Goal: Task Accomplishment & Management: Complete application form

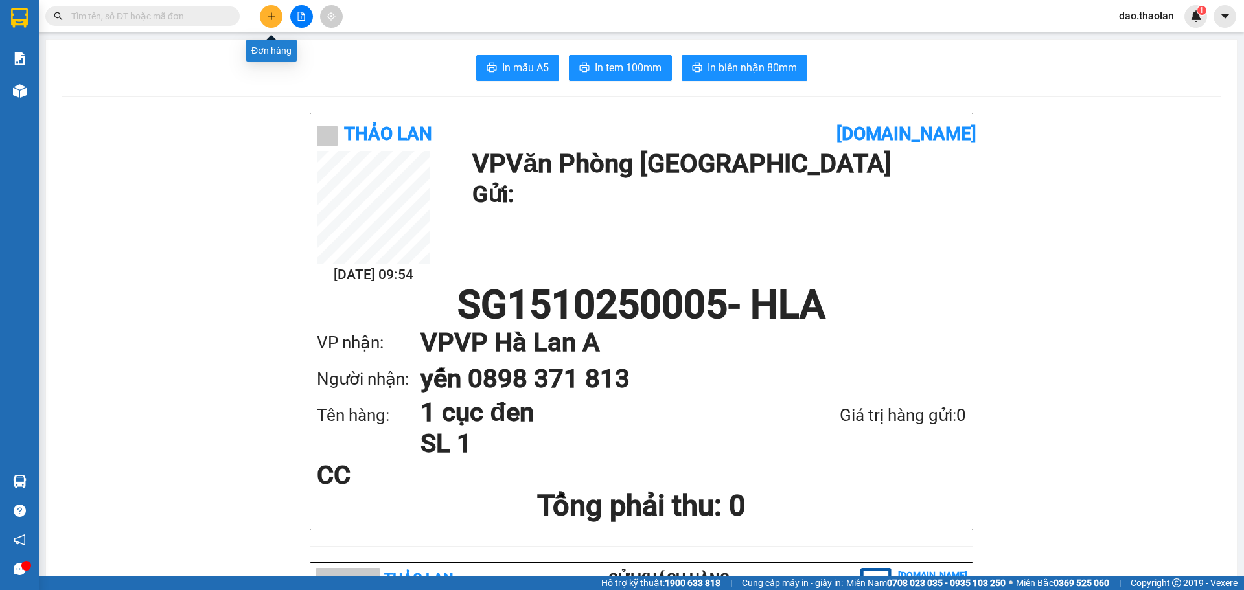
click at [273, 15] on icon "plus" at bounding box center [271, 16] width 9 height 9
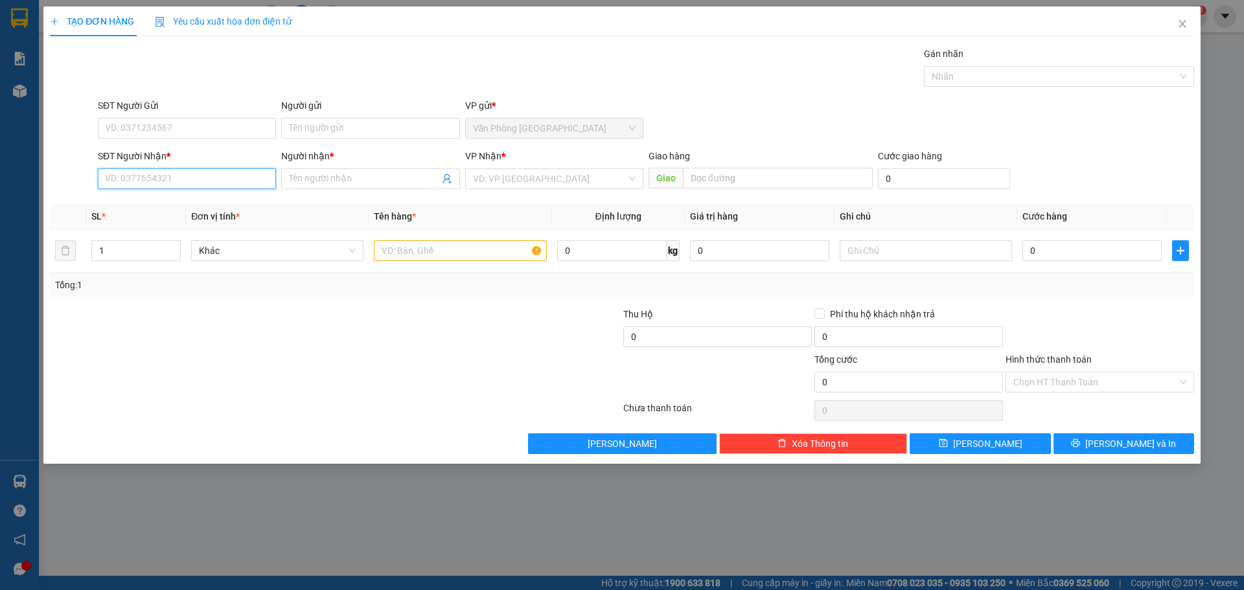
click at [184, 179] on input "SĐT Người Nhận *" at bounding box center [187, 178] width 178 height 21
drag, startPoint x: 152, startPoint y: 185, endPoint x: 0, endPoint y: 62, distance: 195.3
click at [0, 78] on div "TẠO ĐƠN HÀNG Yêu cầu xuất hóa đơn điện tử Transit Pickup Surcharge Ids Transit …" at bounding box center [622, 295] width 1244 height 590
drag, startPoint x: 165, startPoint y: 200, endPoint x: 378, endPoint y: 247, distance: 218.2
click at [167, 202] on div "0981407479 - [PERSON_NAME] (vinh)" at bounding box center [187, 205] width 163 height 14
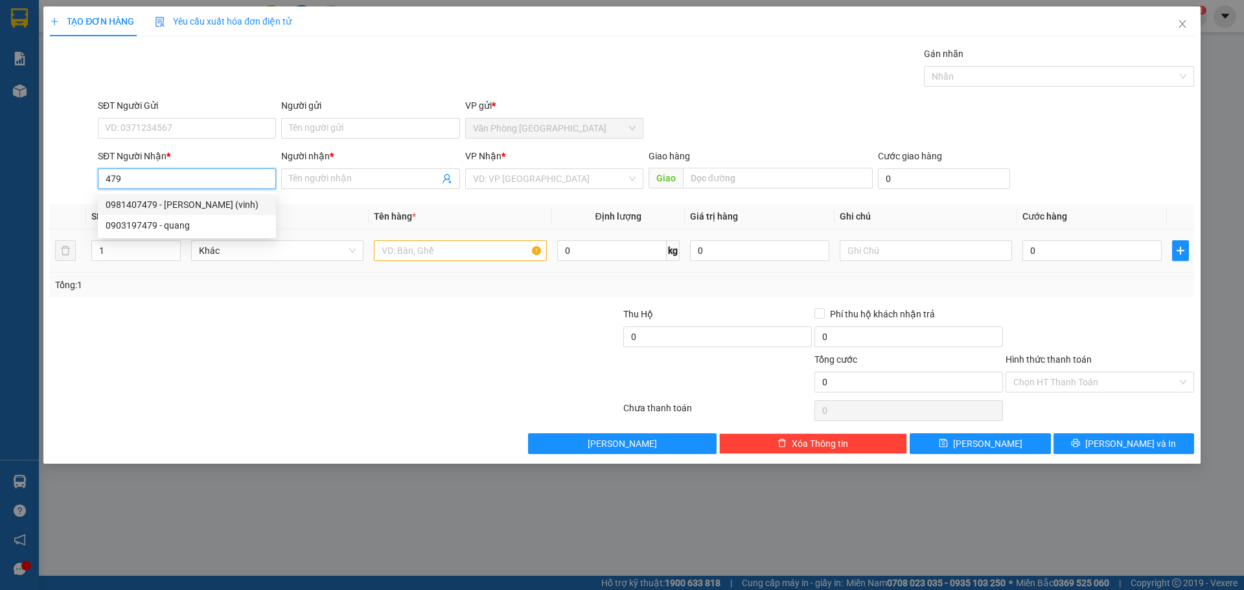
type input "0981407479"
type input "[PERSON_NAME] (vinh)"
type input "Buôn Hồ"
type input "0981407479"
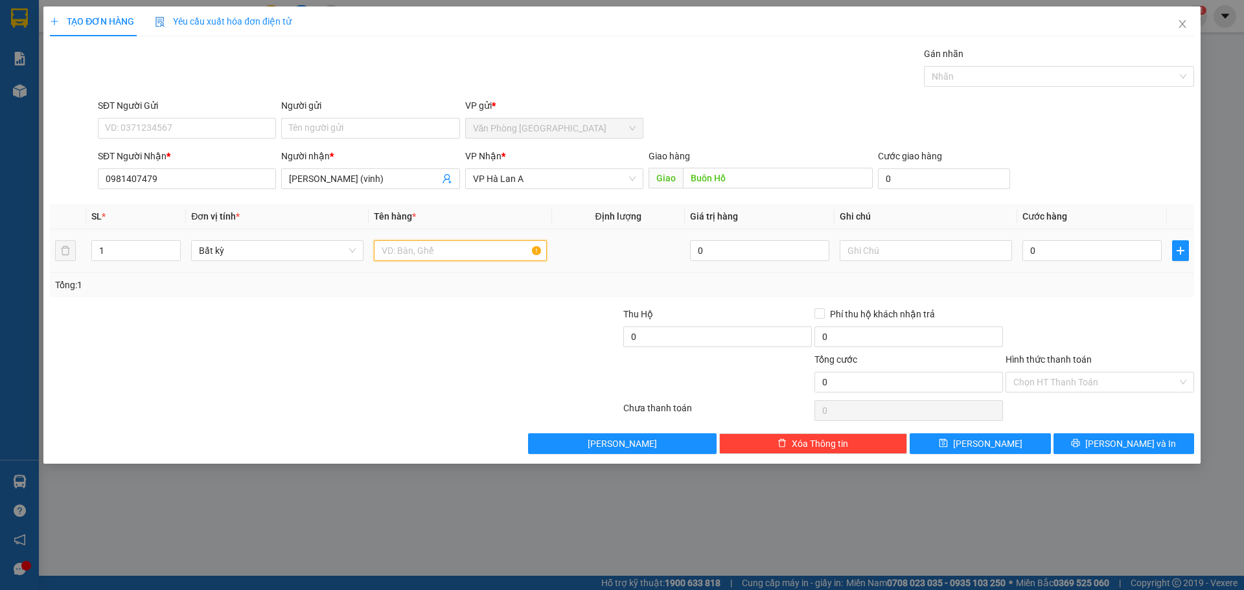
click at [428, 256] on input "text" at bounding box center [460, 250] width 172 height 21
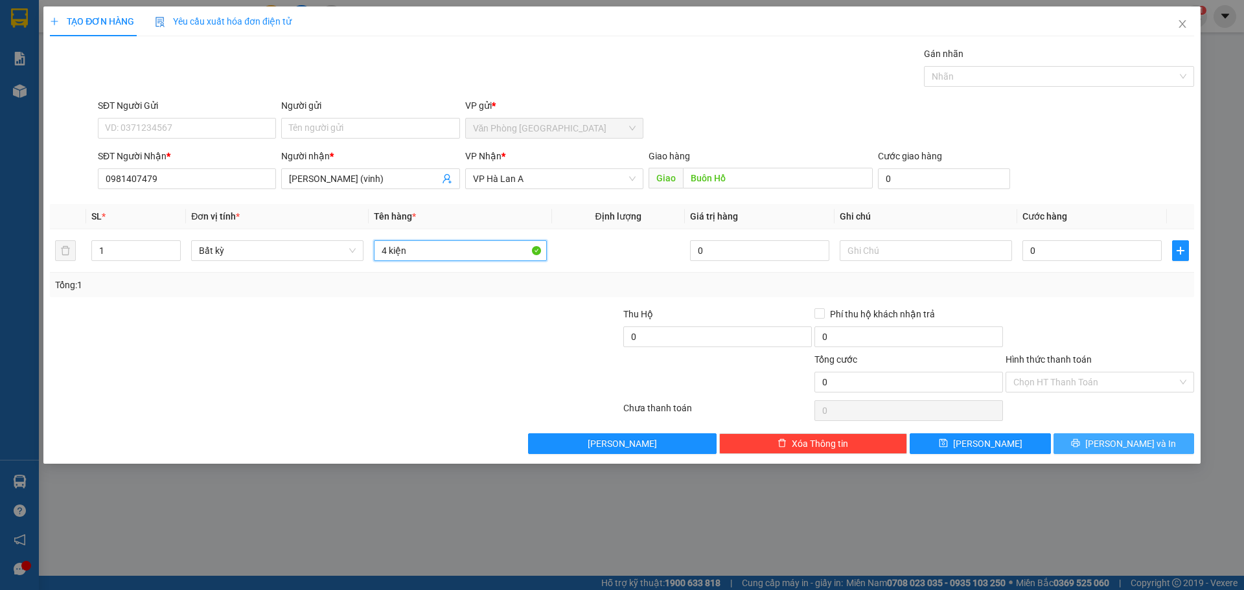
type input "4 kiện"
click at [1106, 437] on button "[PERSON_NAME] và In" at bounding box center [1124, 443] width 141 height 21
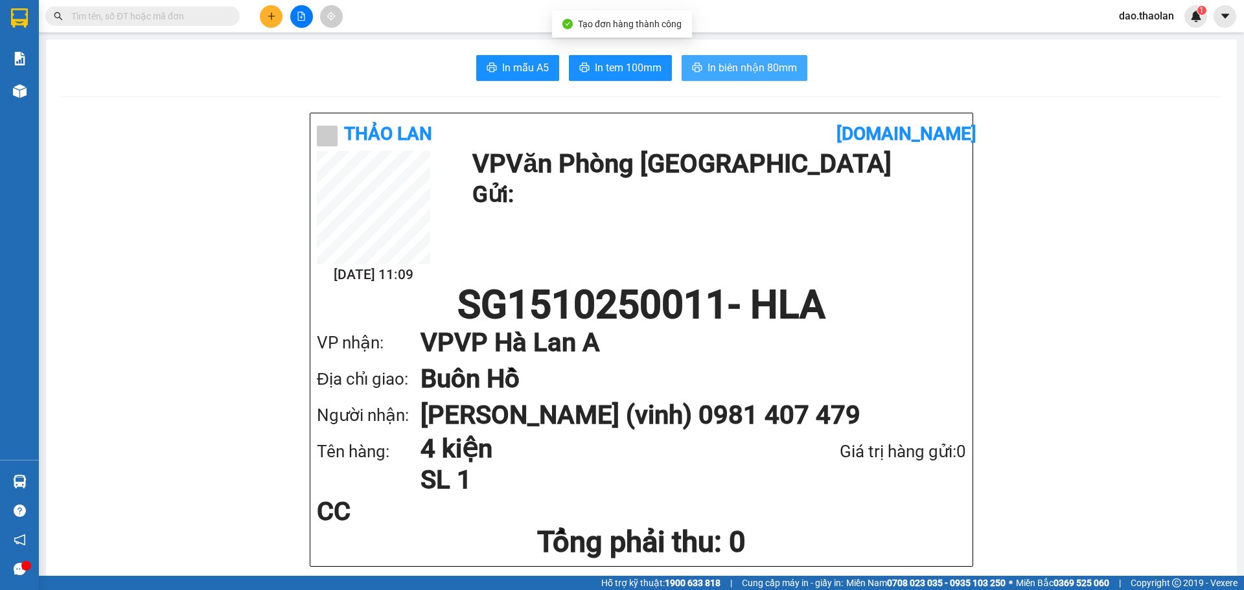
click at [729, 56] on button "In biên nhận 80mm" at bounding box center [745, 68] width 126 height 26
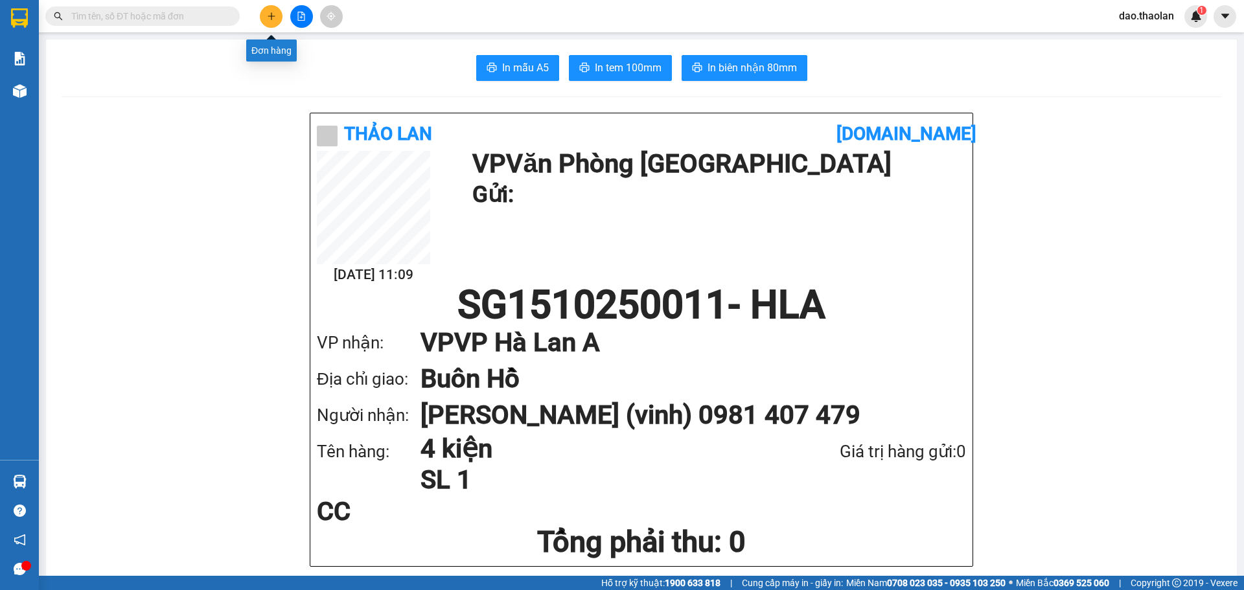
click at [274, 12] on icon "plus" at bounding box center [271, 16] width 9 height 9
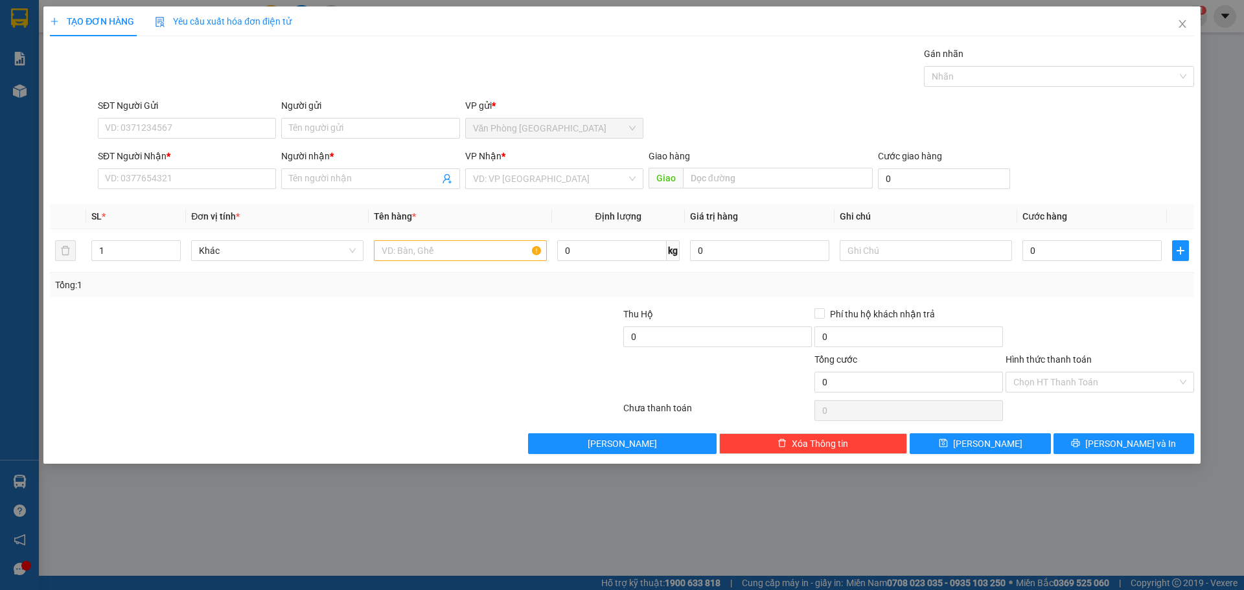
click at [243, 164] on div "SĐT Người Nhận *" at bounding box center [187, 158] width 178 height 19
click at [248, 183] on input "SĐT Người Nhận *" at bounding box center [187, 178] width 178 height 21
type input "0773530444"
click at [152, 206] on div "0773530444 - candy" at bounding box center [187, 205] width 163 height 14
type input "candy"
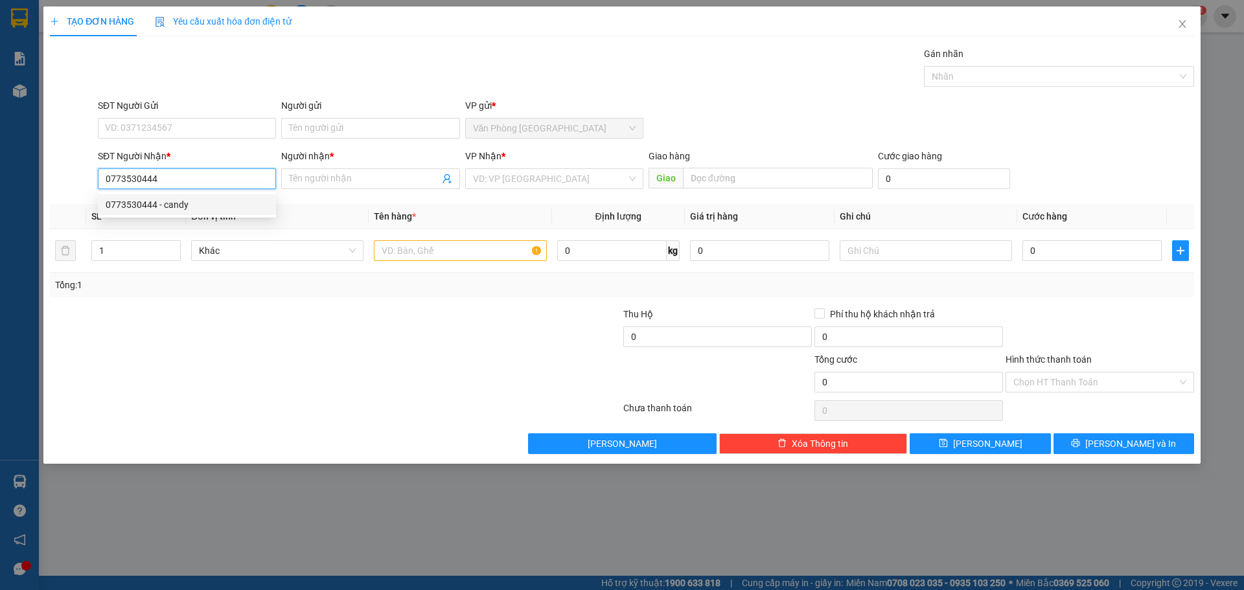
type input "Hồng Qúy"
type input "0773530444"
click at [402, 257] on input "text" at bounding box center [460, 250] width 172 height 21
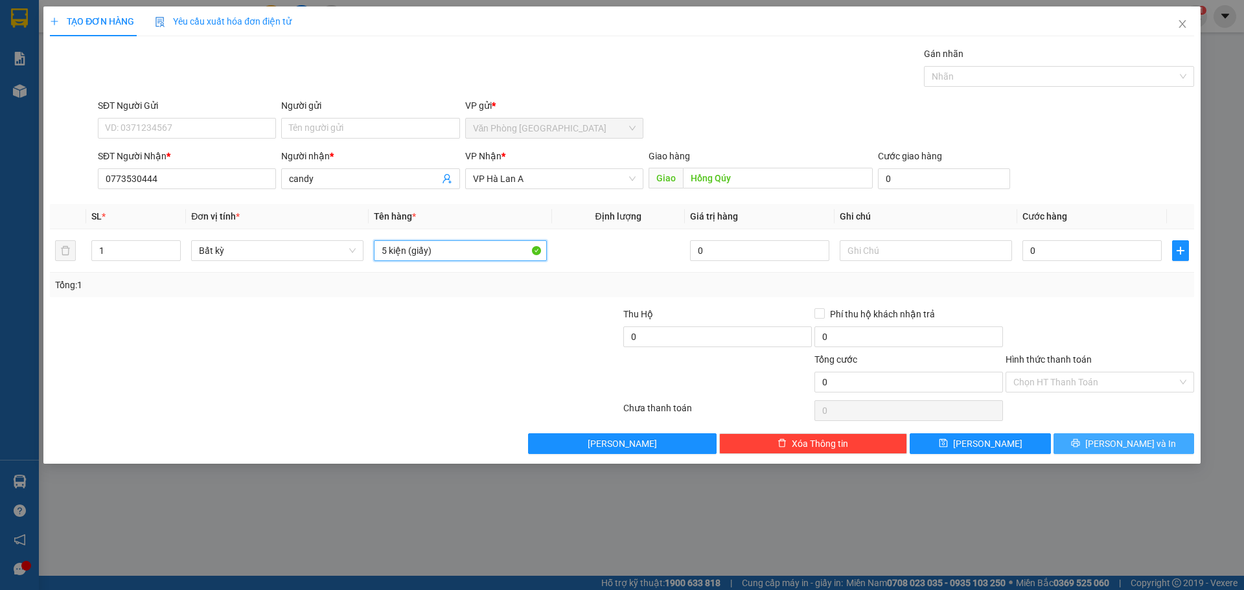
type input "5 kiện (giấy)"
drag, startPoint x: 1144, startPoint y: 443, endPoint x: 1127, endPoint y: 426, distance: 24.3
click at [1144, 443] on span "[PERSON_NAME] và In" at bounding box center [1130, 444] width 91 height 14
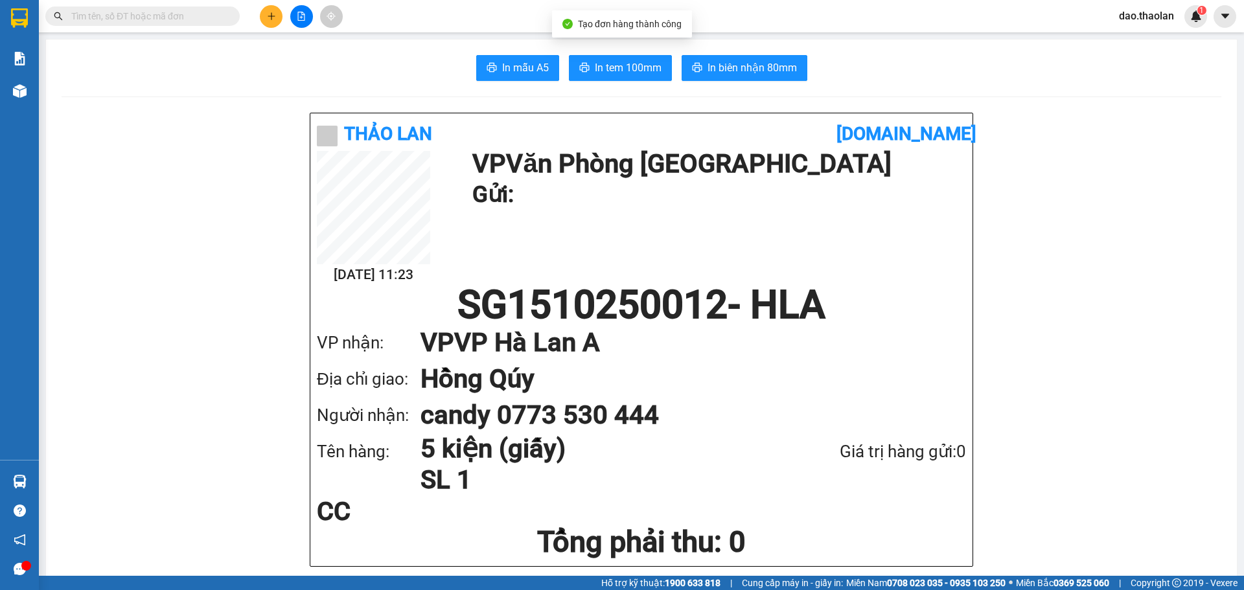
click at [746, 73] on span "In biên nhận 80mm" at bounding box center [752, 68] width 89 height 16
click at [202, 17] on input "text" at bounding box center [147, 16] width 153 height 14
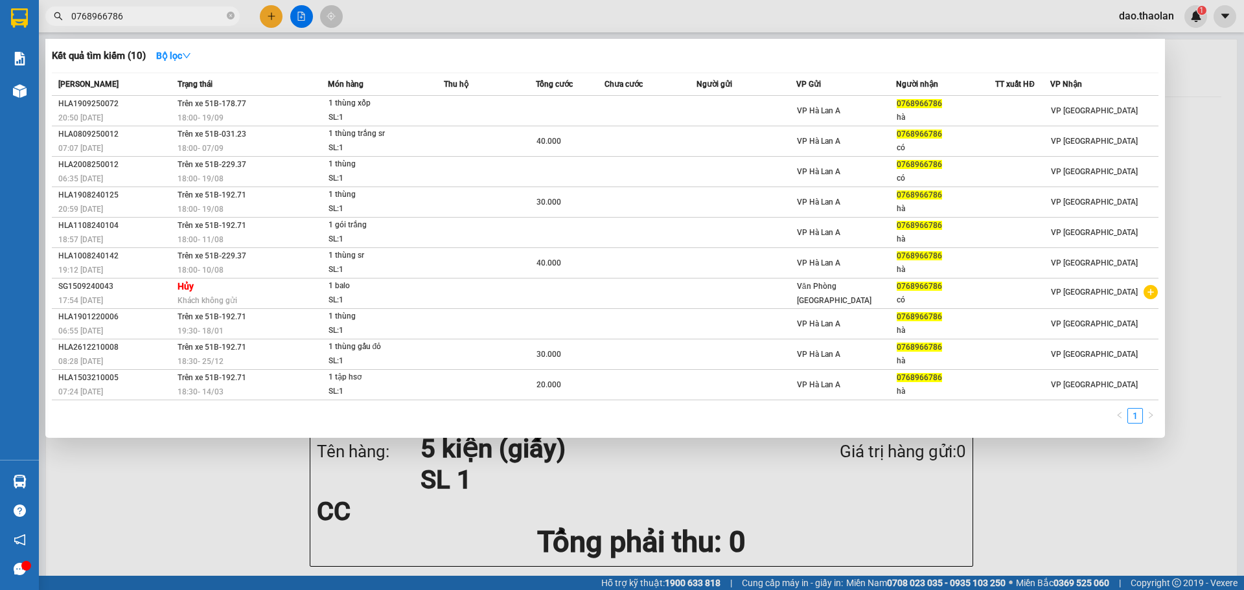
drag, startPoint x: 123, startPoint y: 15, endPoint x: 0, endPoint y: -56, distance: 141.9
click at [0, 0] on html "Kết quả tìm kiếm ( 10 ) Bộ lọc Mã ĐH Trạng thái Món hàng Thu hộ Tổng cước Chưa …" at bounding box center [622, 295] width 1244 height 590
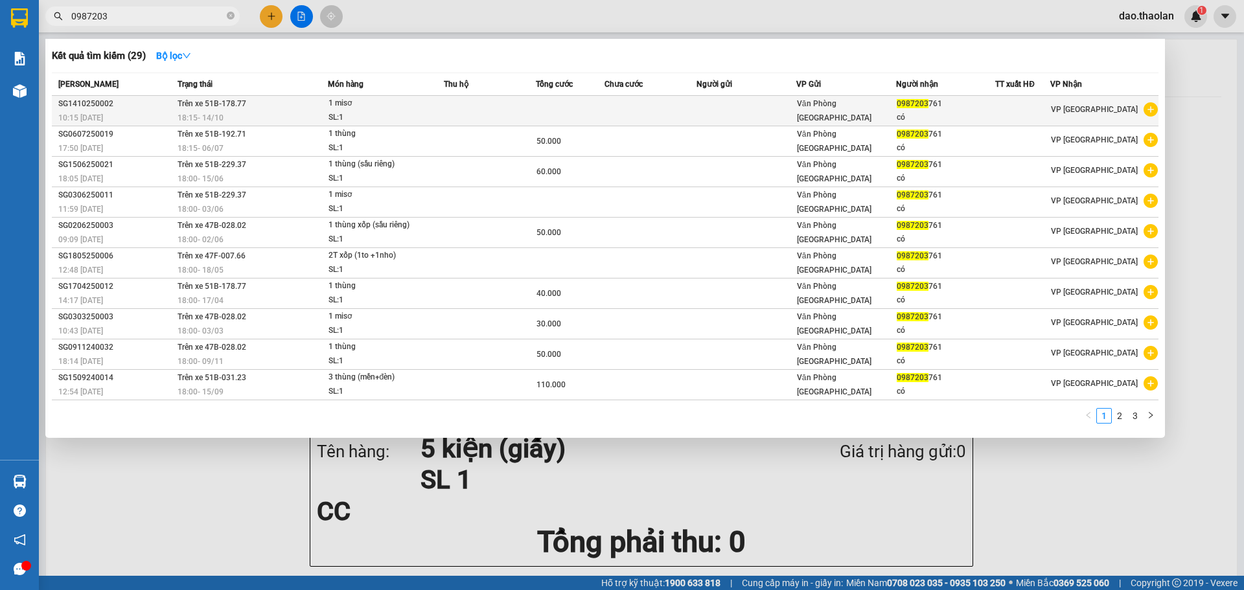
type input "0987203"
click at [430, 100] on span "1 misơ SL: 1" at bounding box center [385, 111] width 115 height 28
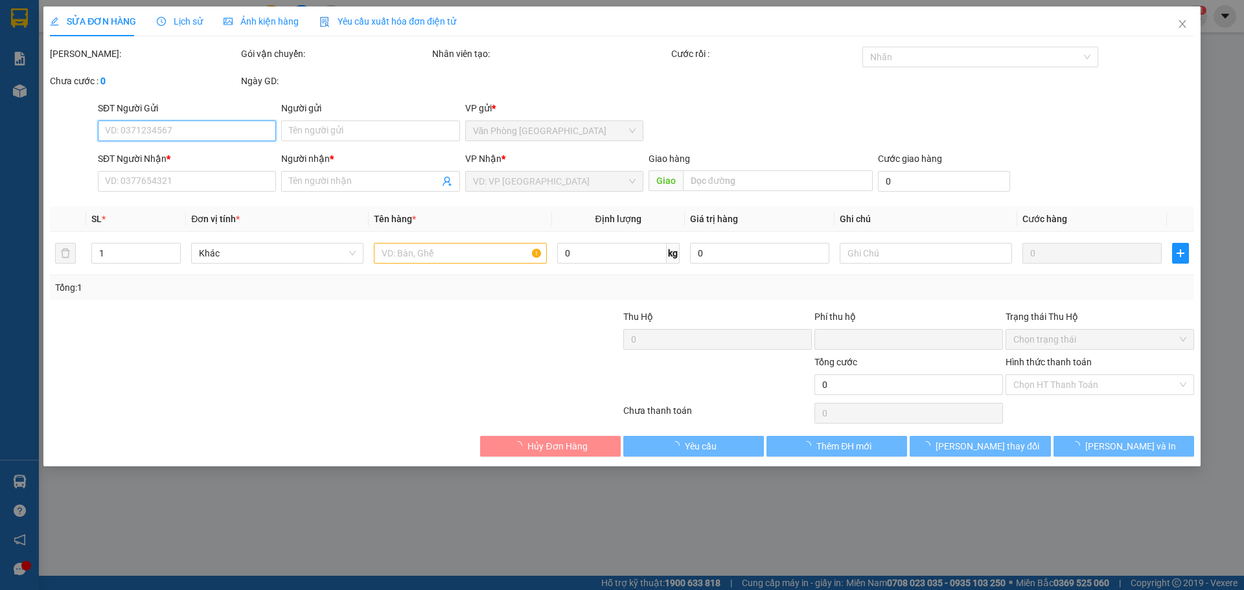
type input "0987203761"
type input "có"
type input "0"
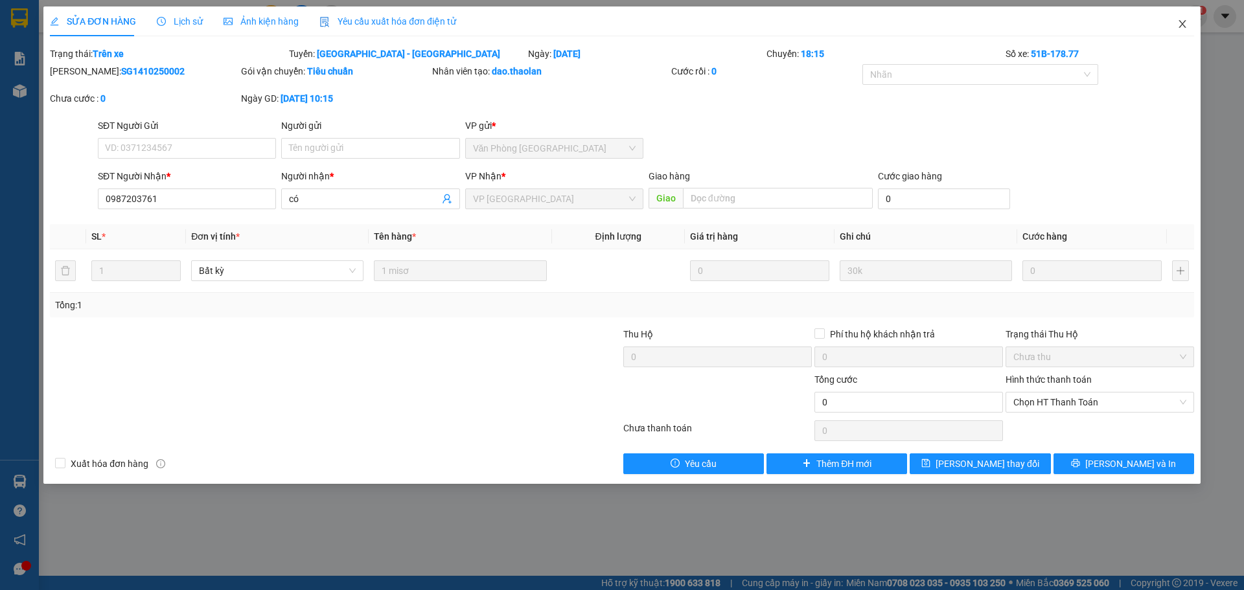
click at [1176, 28] on span "Close" at bounding box center [1182, 24] width 36 height 36
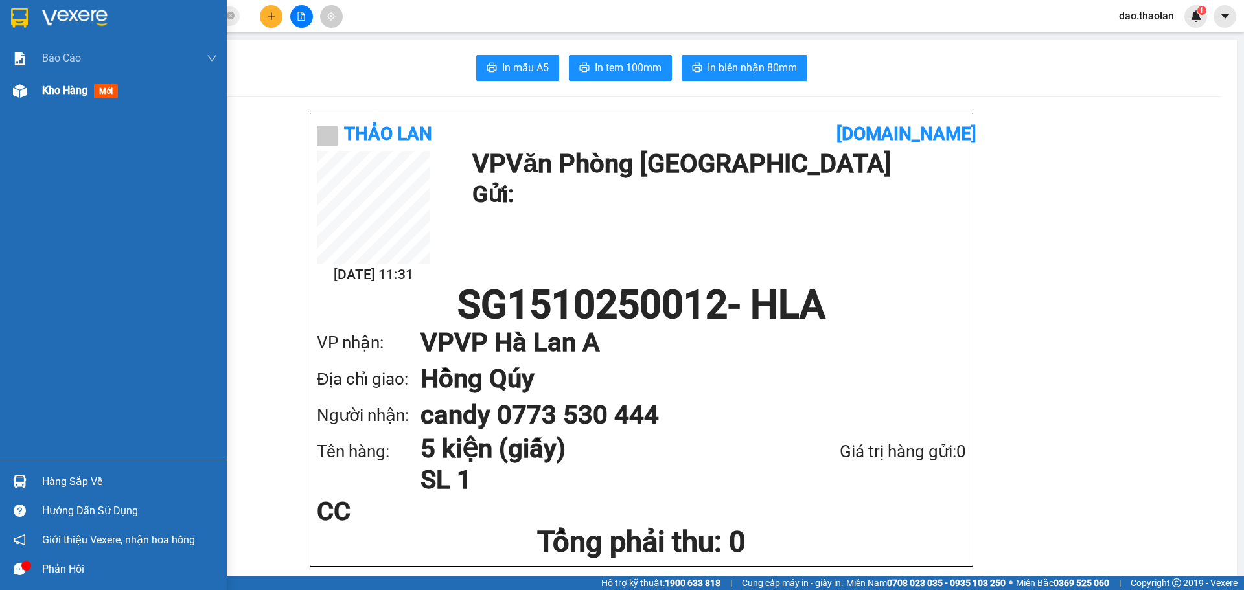
click at [74, 95] on span "Kho hàng" at bounding box center [64, 90] width 45 height 12
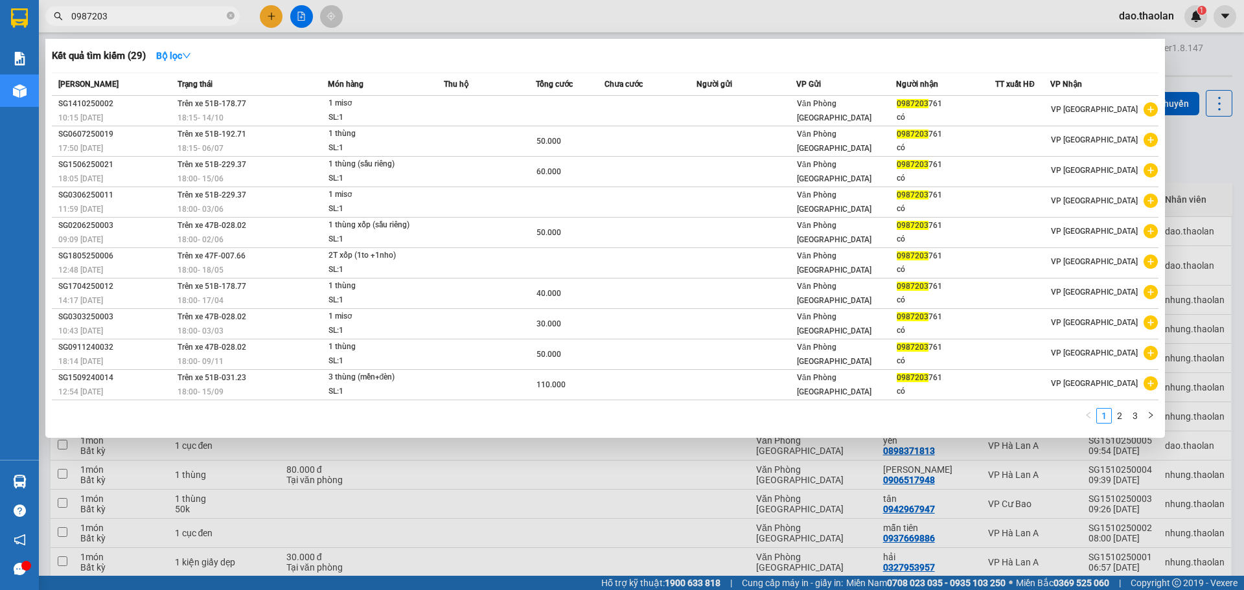
drag, startPoint x: 113, startPoint y: 17, endPoint x: 0, endPoint y: -78, distance: 148.0
click at [0, 0] on html "Kết quả tìm kiếm ( 29 ) Bộ lọc Mã ĐH Trạng thái Món hàng Thu hộ Tổng cước Chưa …" at bounding box center [622, 295] width 1244 height 590
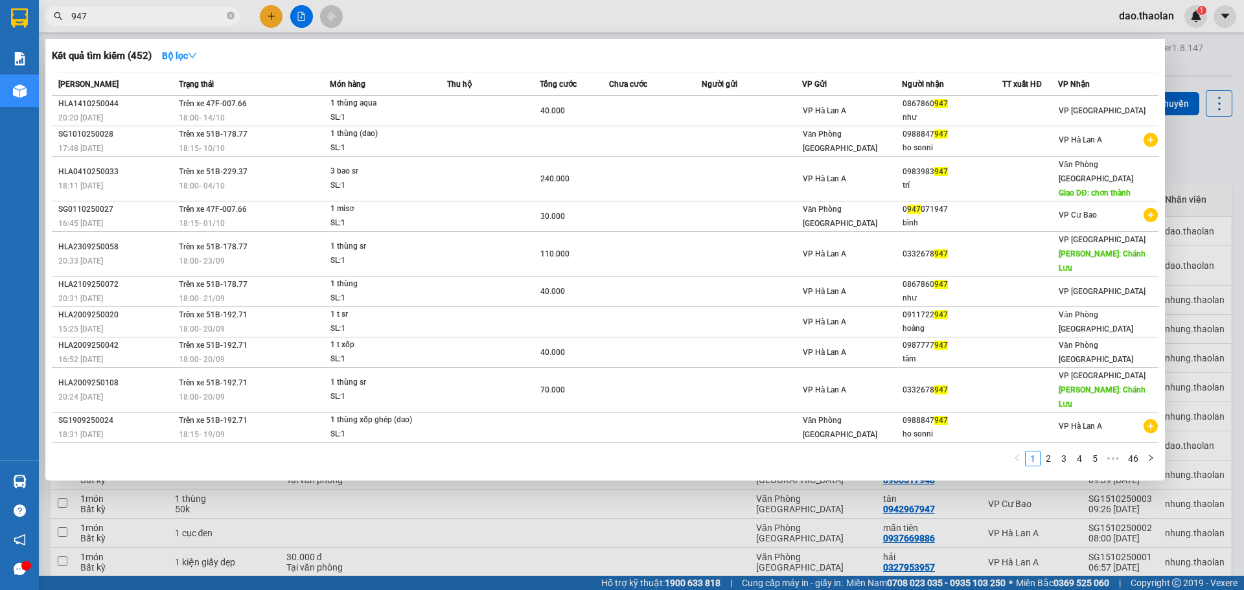
type input "947"
click at [259, 16] on div at bounding box center [622, 295] width 1244 height 590
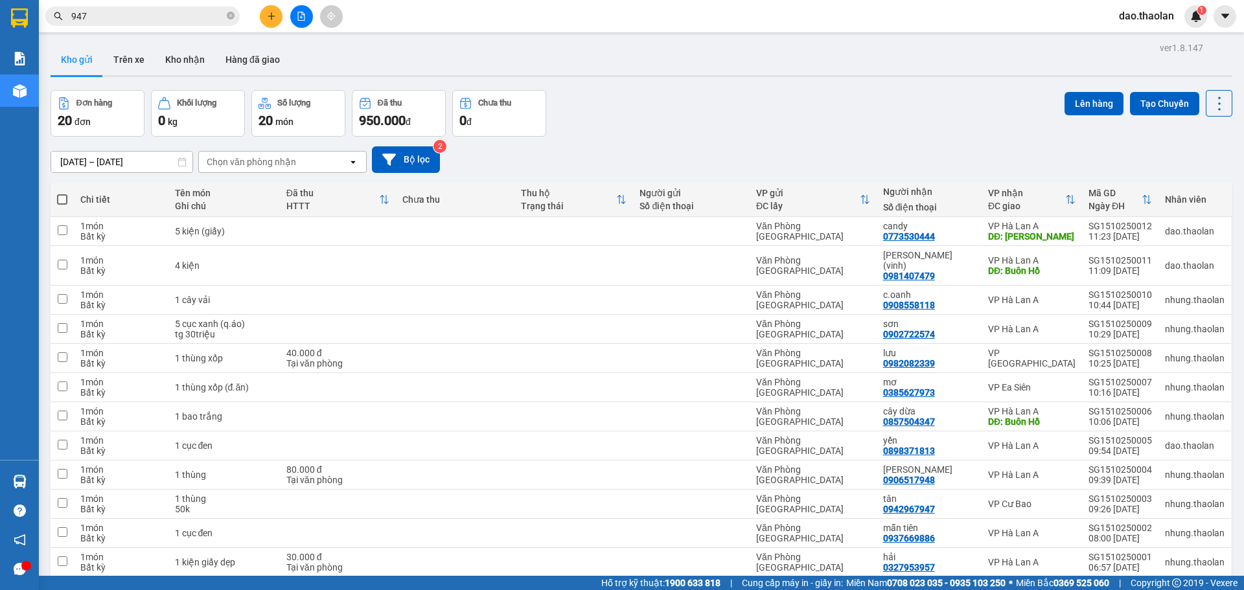
click at [262, 12] on button at bounding box center [271, 16] width 23 height 23
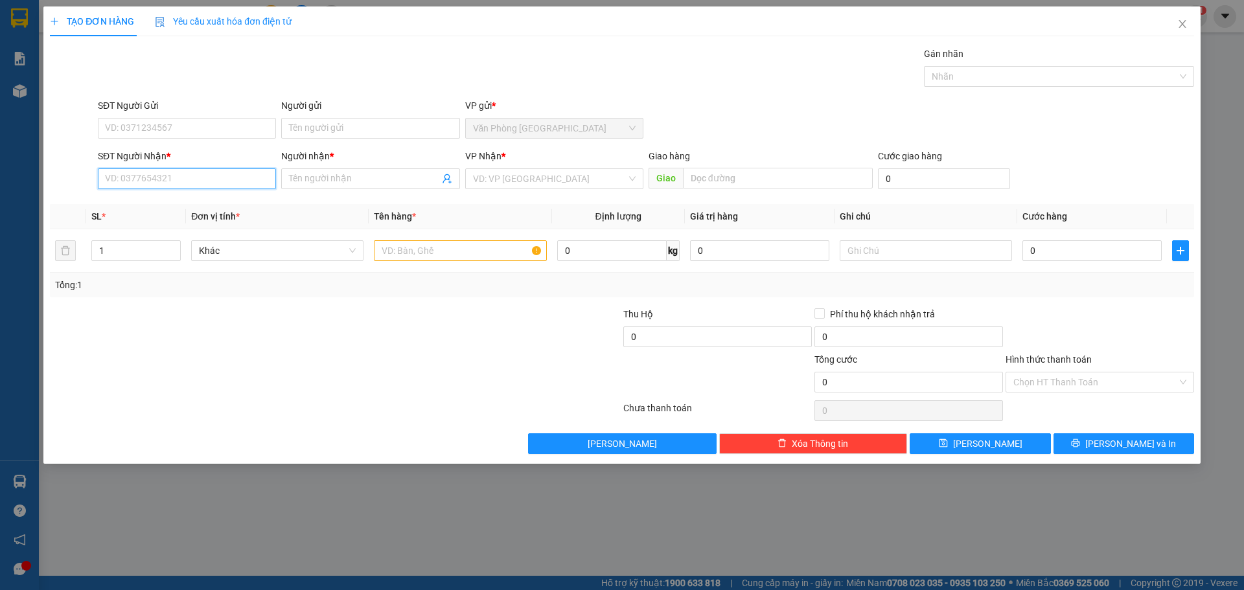
click at [240, 174] on input "SĐT Người Nhận *" at bounding box center [187, 178] width 178 height 21
click at [215, 203] on div "0826382016 - bảo" at bounding box center [187, 205] width 163 height 14
type input "0826382016"
type input "bảo"
type input "0826382016"
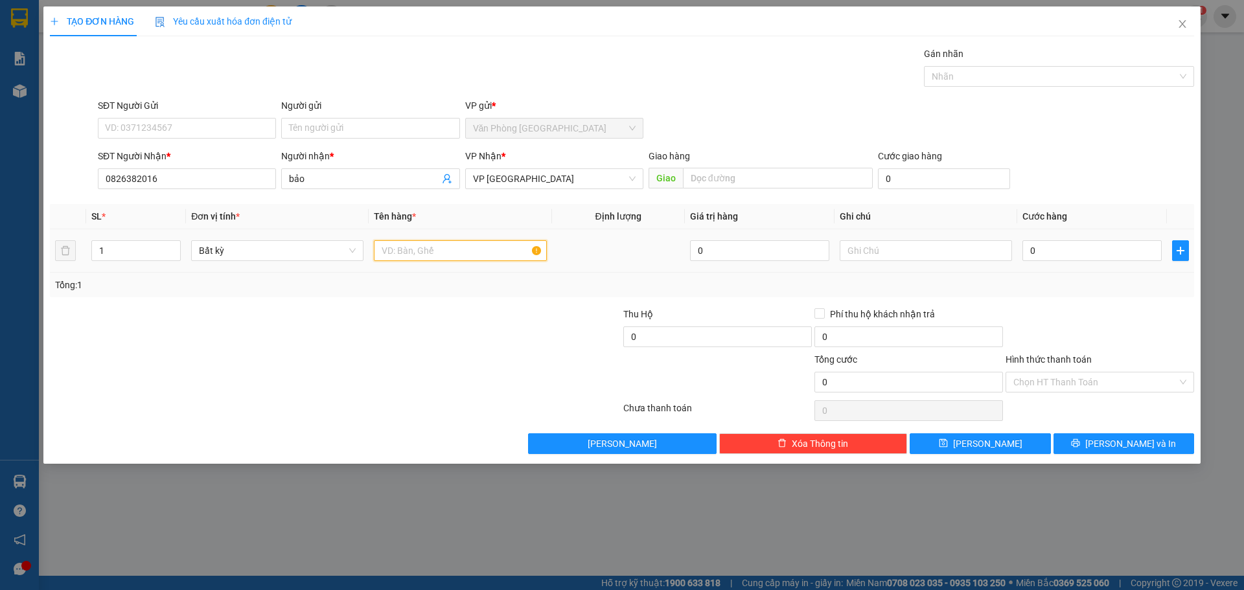
click at [452, 244] on input "text" at bounding box center [460, 250] width 172 height 21
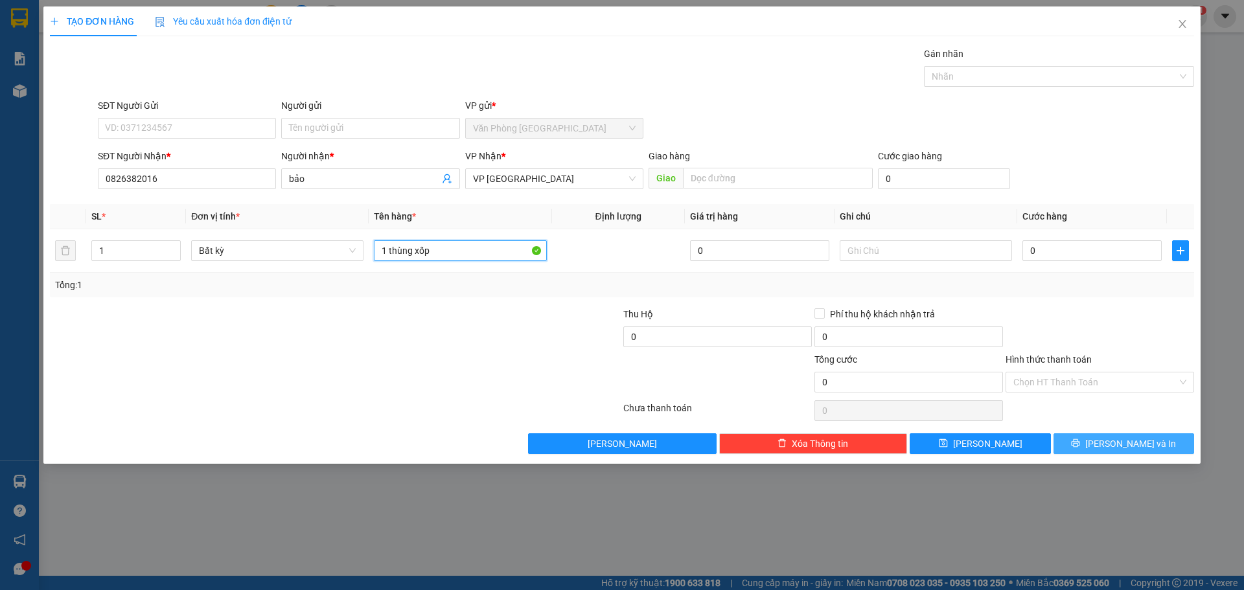
type input "1 thùng xốp"
click at [1113, 454] on button "[PERSON_NAME] và In" at bounding box center [1124, 443] width 141 height 21
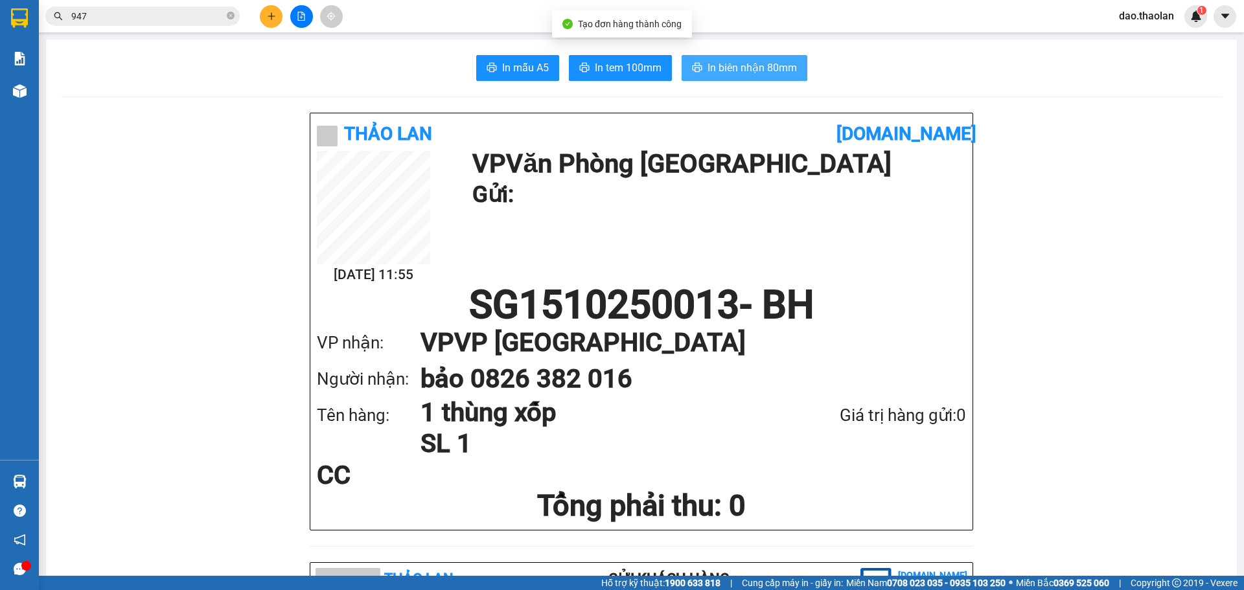
click at [761, 67] on span "In biên nhận 80mm" at bounding box center [752, 68] width 89 height 16
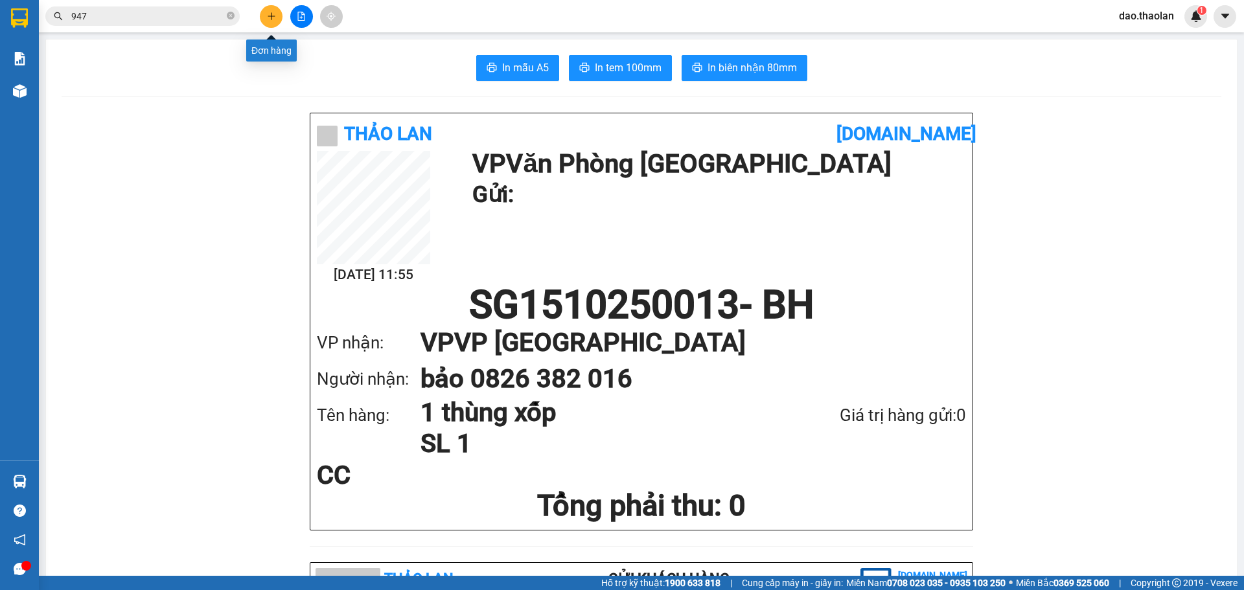
click at [268, 8] on button at bounding box center [271, 16] width 23 height 23
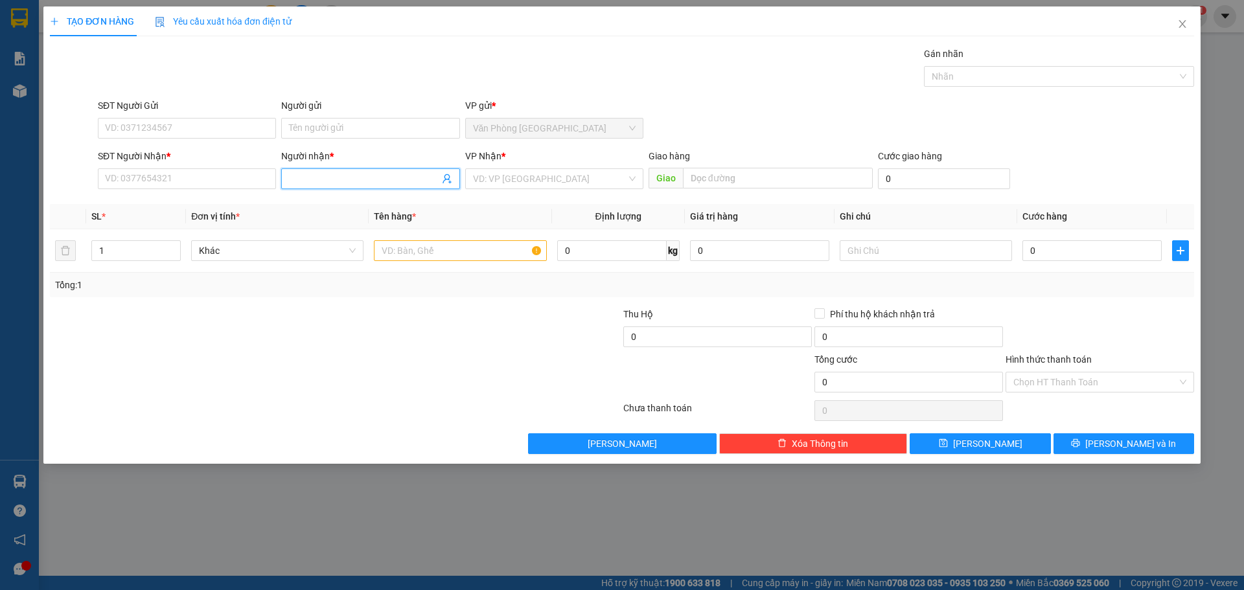
drag, startPoint x: 319, startPoint y: 187, endPoint x: 316, endPoint y: 177, distance: 10.9
click at [318, 185] on span at bounding box center [370, 178] width 178 height 21
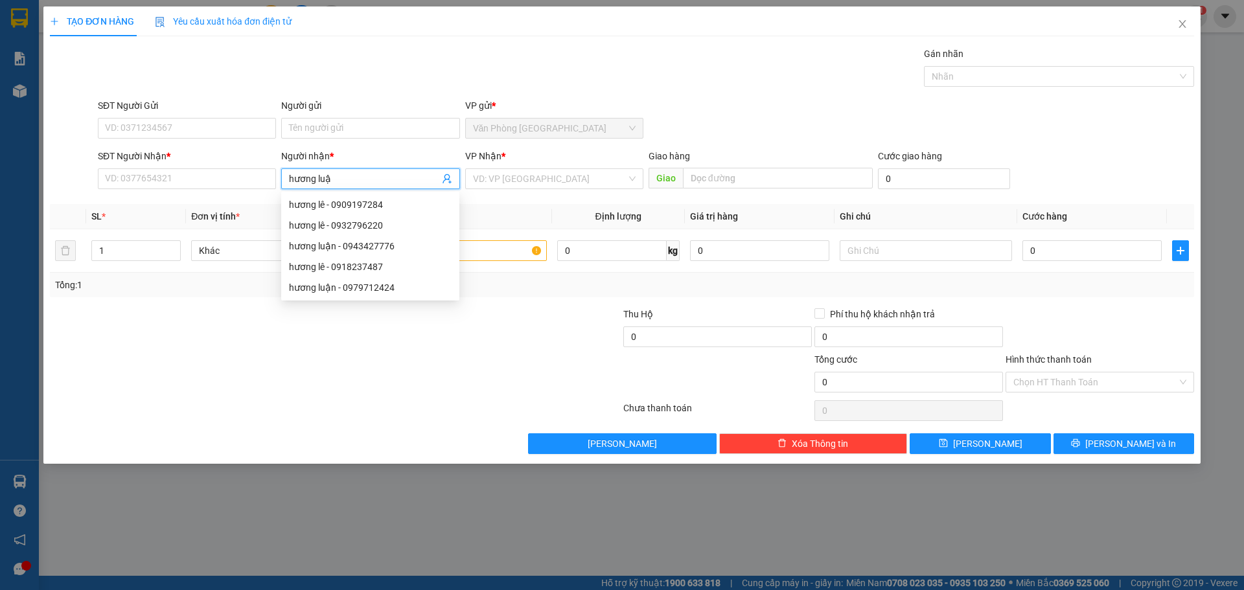
type input "hương luận"
click at [356, 213] on div "hương luận - 0943427776" at bounding box center [370, 204] width 178 height 21
type input "0943427776"
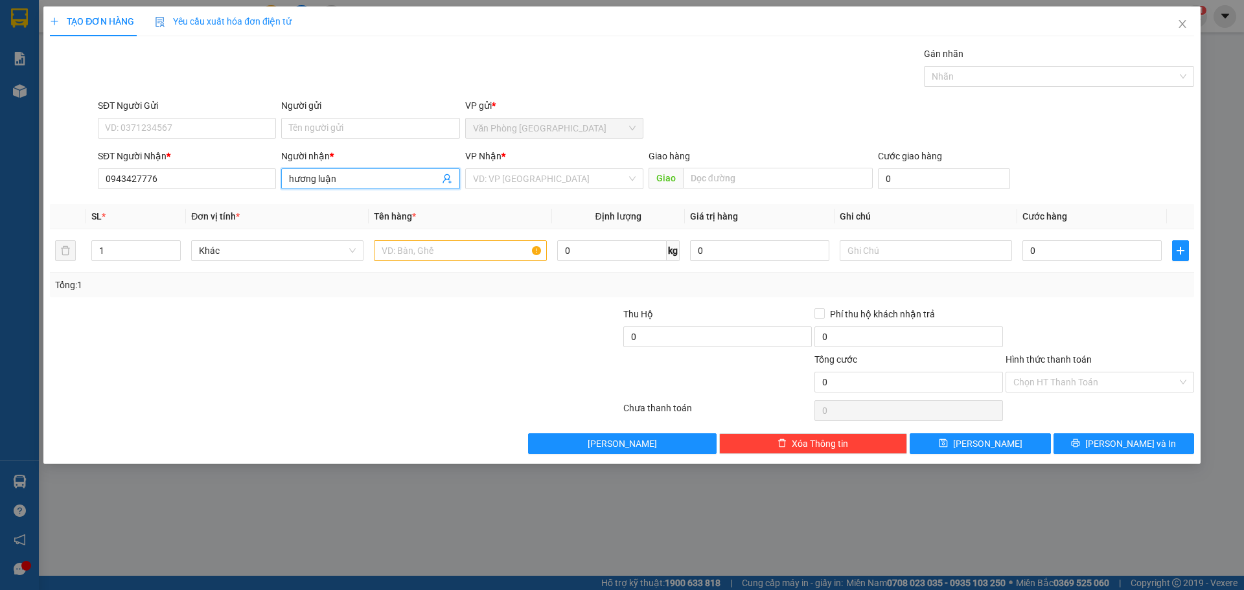
type input "hương luận"
click at [231, 190] on div "SĐT Người Nhận * 0943427776" at bounding box center [187, 171] width 178 height 45
click at [225, 172] on input "0943427776" at bounding box center [187, 178] width 178 height 21
type input "0943427776"
click at [164, 202] on div "0943427776 - hương luận" at bounding box center [187, 205] width 163 height 14
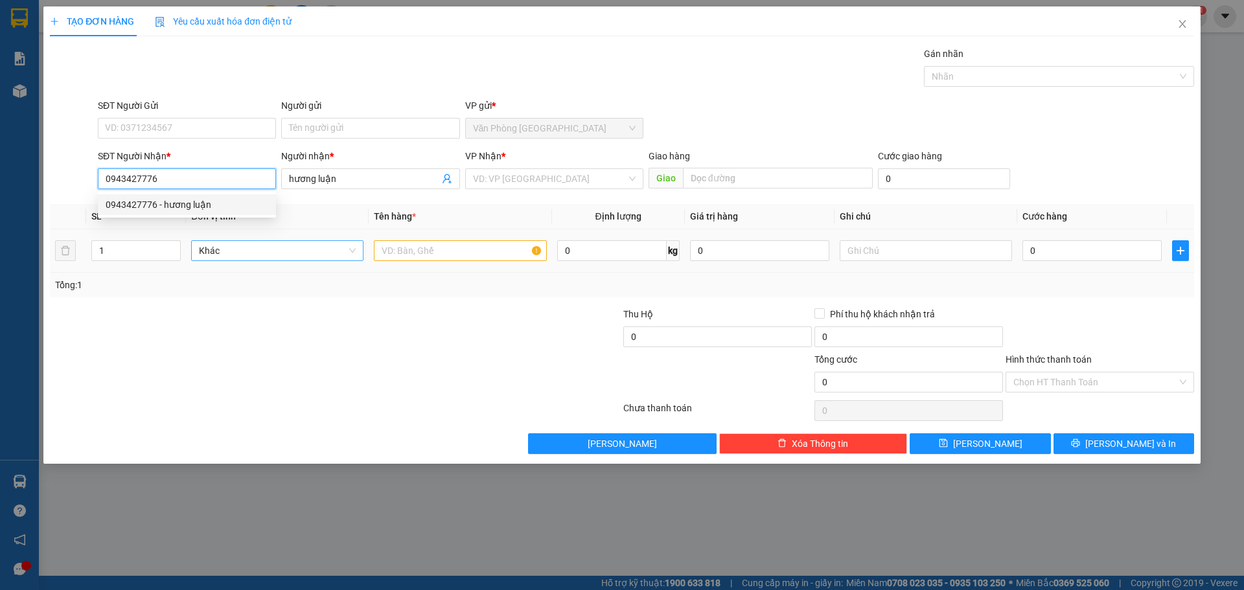
type input "Buôn Hồ"
click at [400, 260] on input "text" at bounding box center [460, 250] width 172 height 21
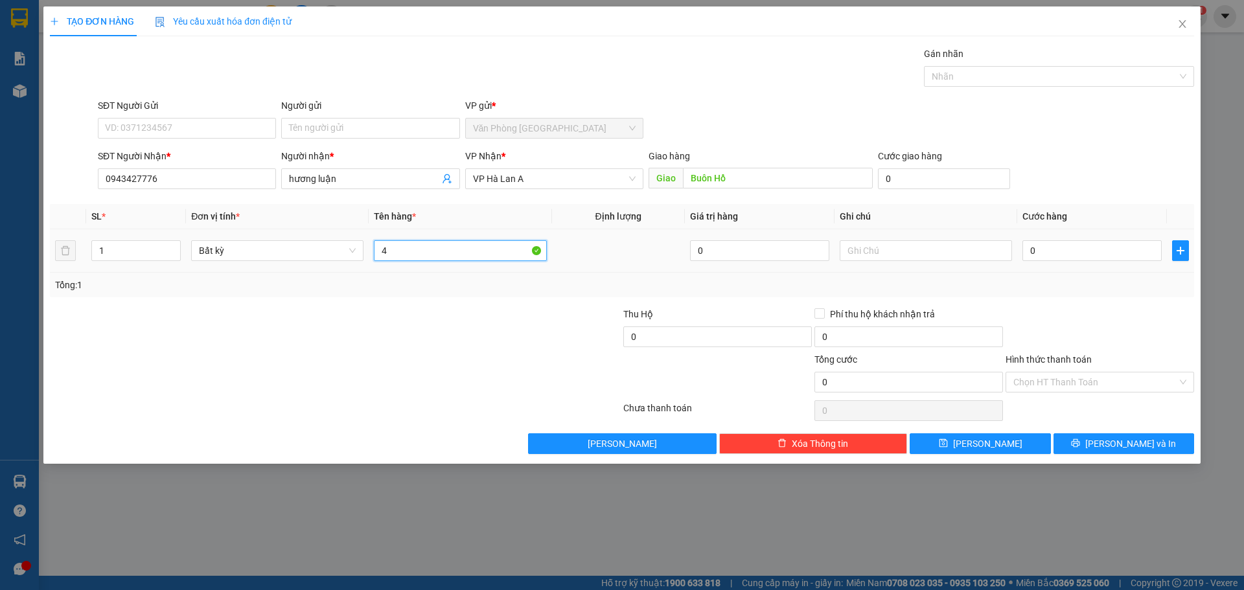
type input "4"
type input "1 bó mút (2cặp)"
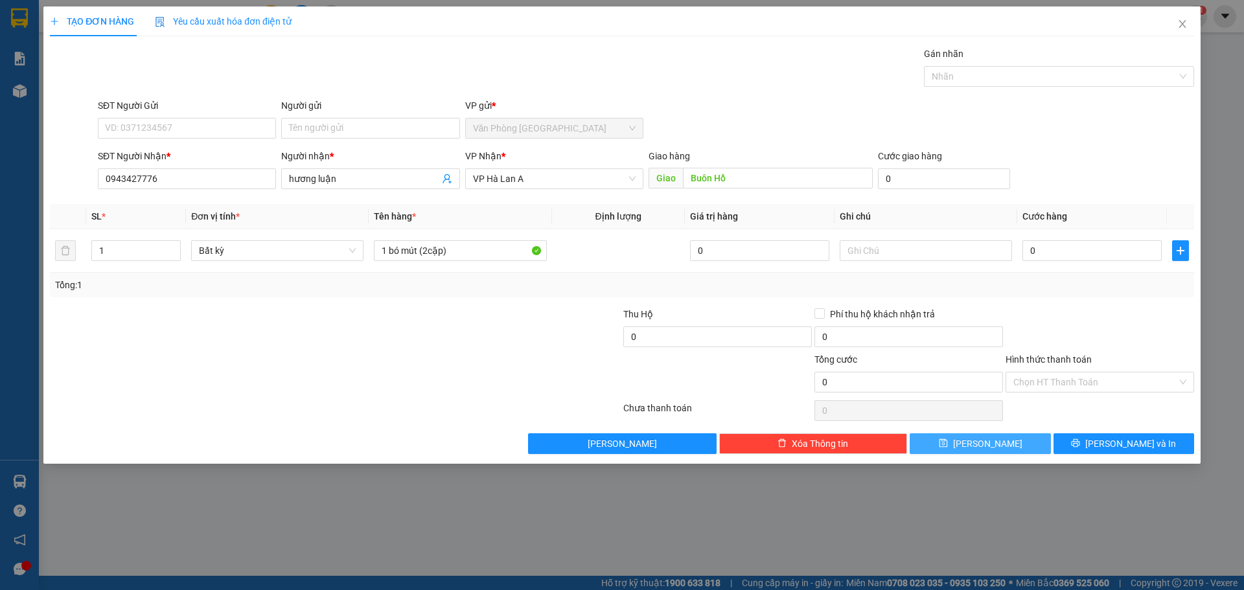
click at [974, 437] on button "[PERSON_NAME]" at bounding box center [980, 443] width 141 height 21
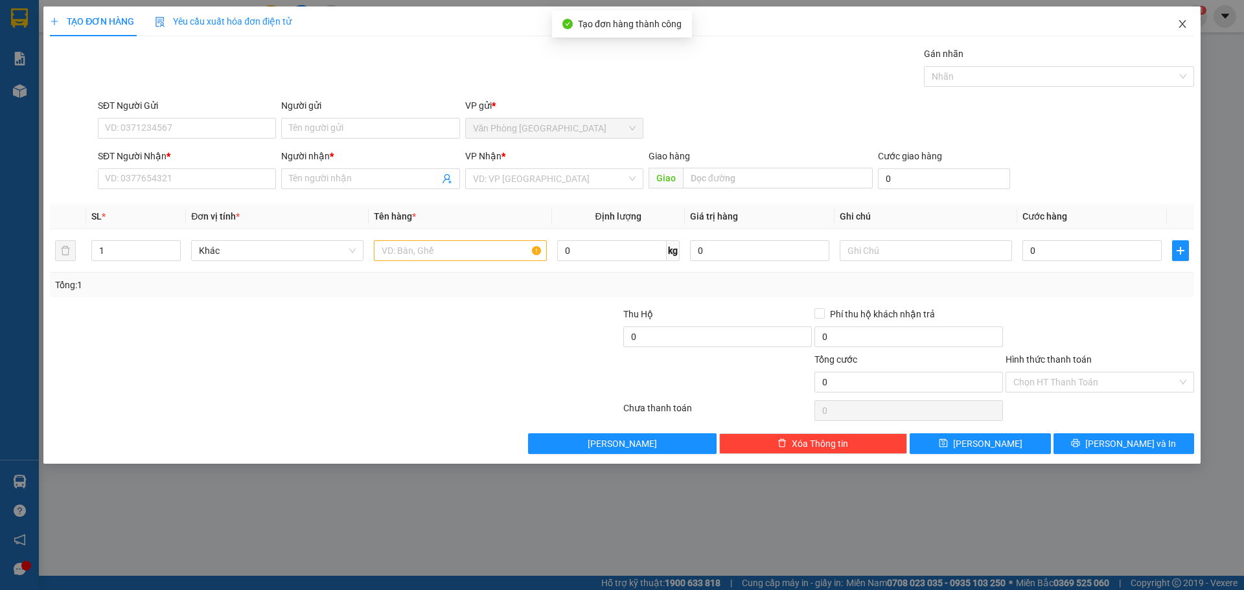
click at [1178, 31] on span "Close" at bounding box center [1182, 24] width 36 height 36
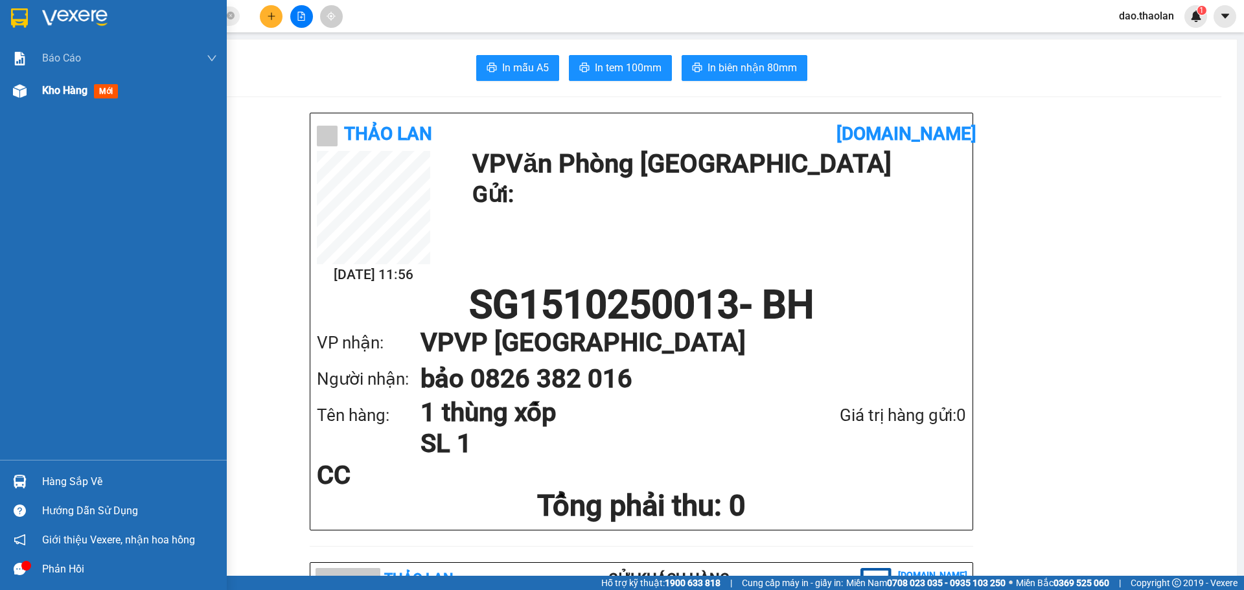
click at [33, 92] on div "Kho hàng mới" at bounding box center [113, 91] width 227 height 32
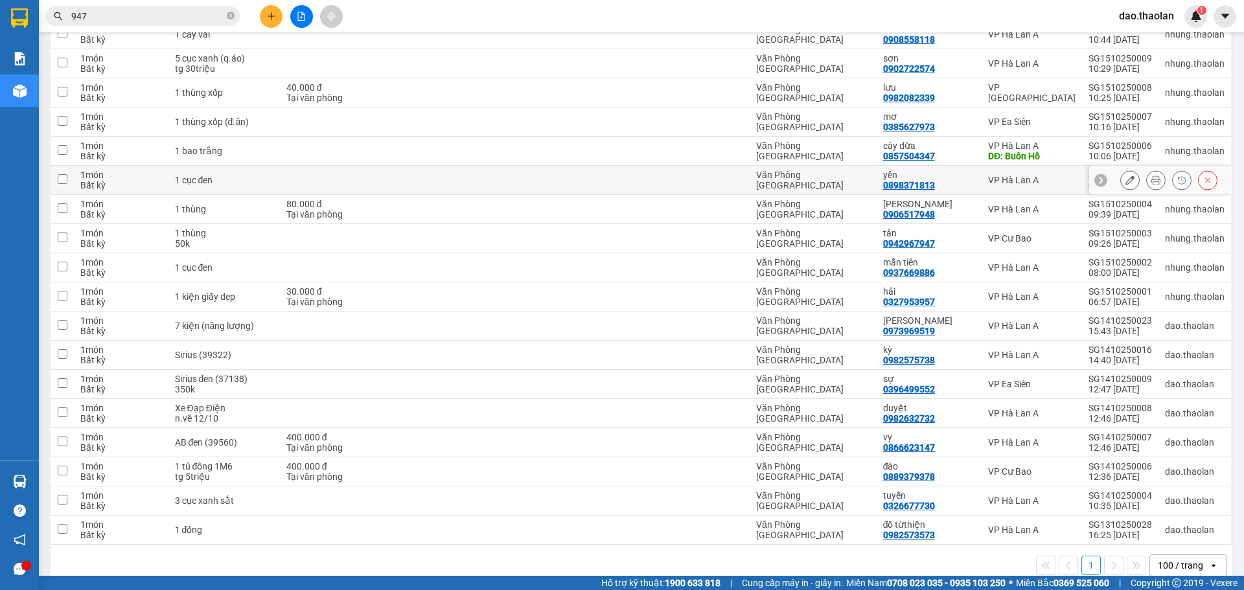
scroll to position [336, 0]
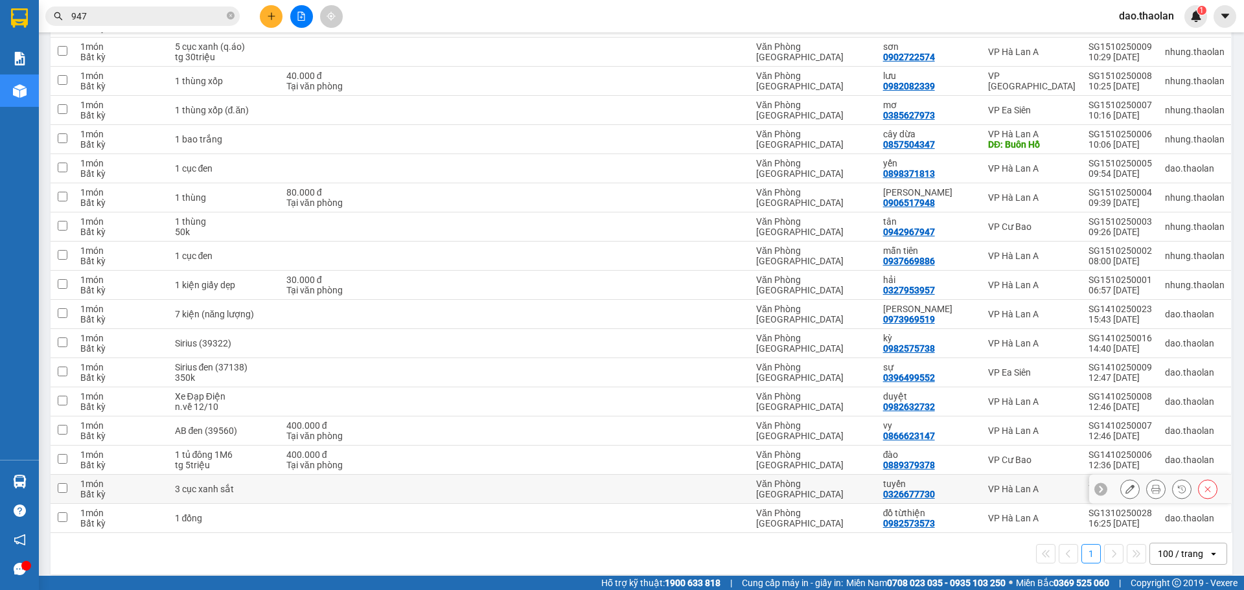
click at [239, 504] on td "1 đống" at bounding box center [223, 518] width 111 height 29
checkbox input "true"
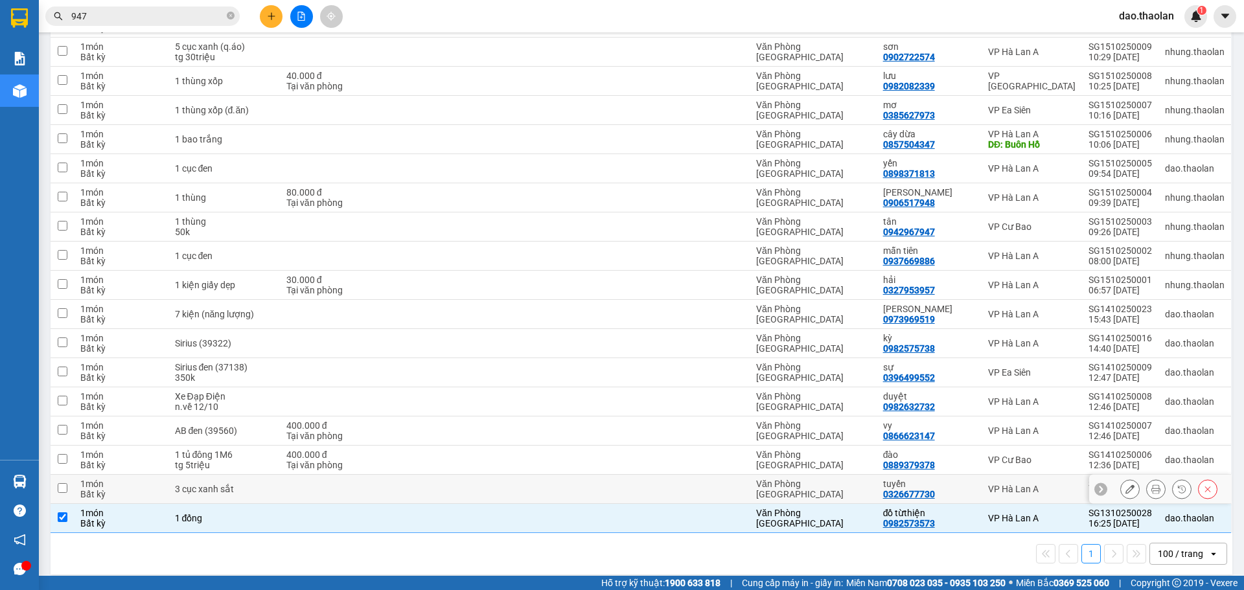
click at [249, 475] on td "3 cục xanh sắt" at bounding box center [223, 489] width 111 height 29
checkbox input "true"
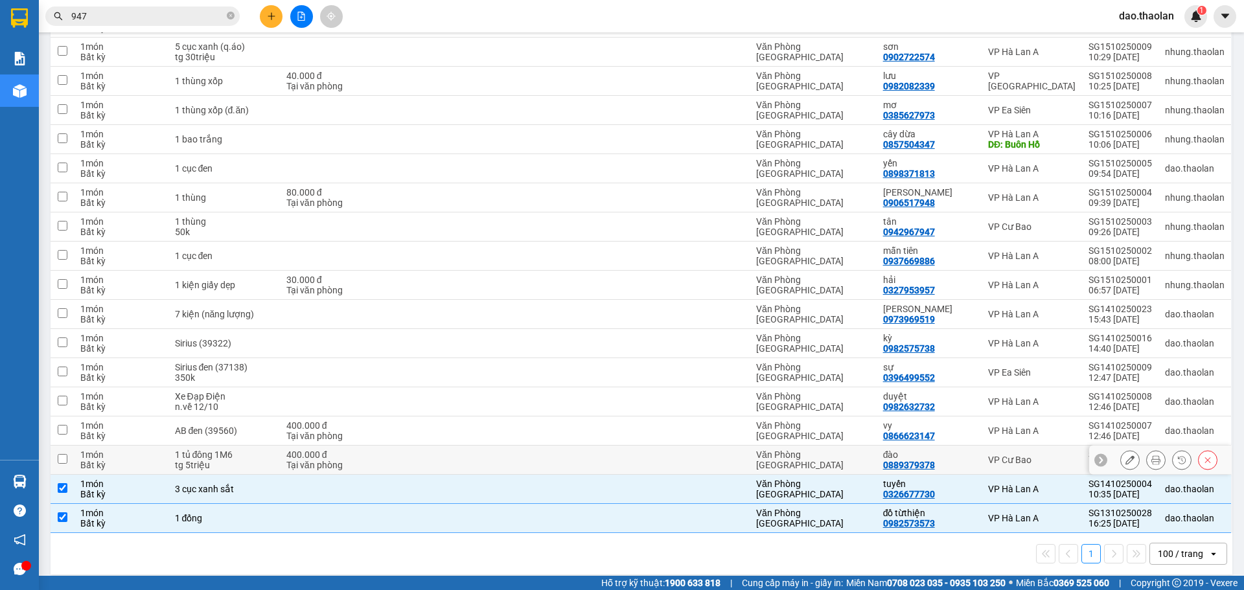
click at [251, 450] on div "1 tủ đông 1M6" at bounding box center [224, 455] width 98 height 10
checkbox input "true"
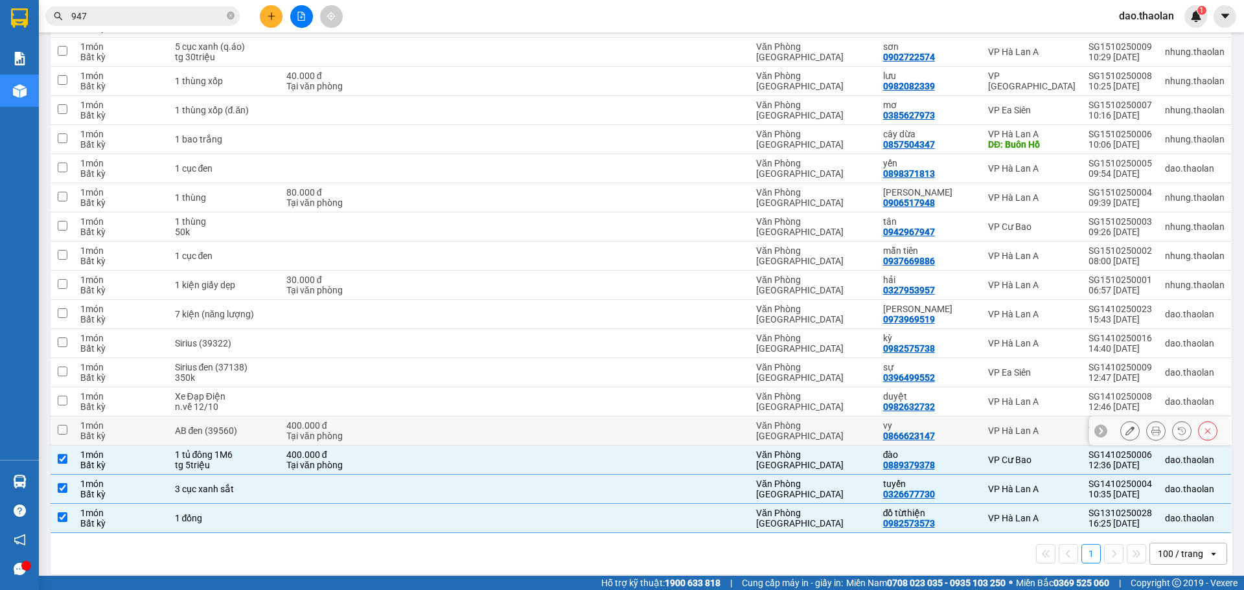
click at [261, 417] on td "AB đen (39560)" at bounding box center [223, 431] width 111 height 29
checkbox input "true"
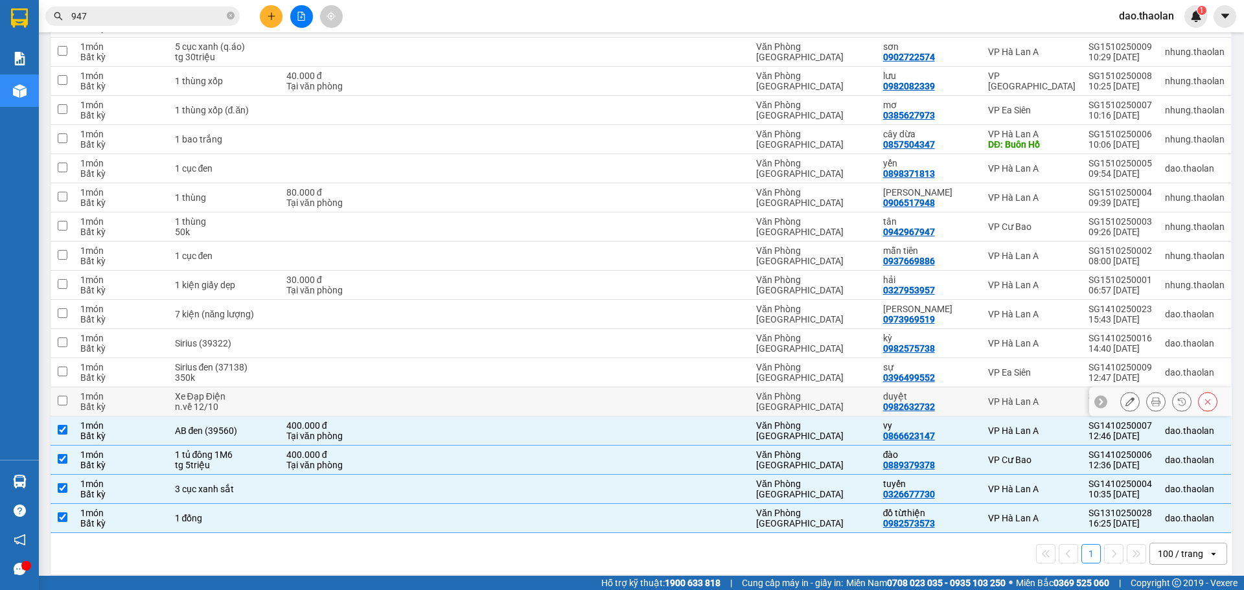
click at [277, 387] on td "Xe Đạp Điện n.về 12/10" at bounding box center [223, 401] width 111 height 29
checkbox input "true"
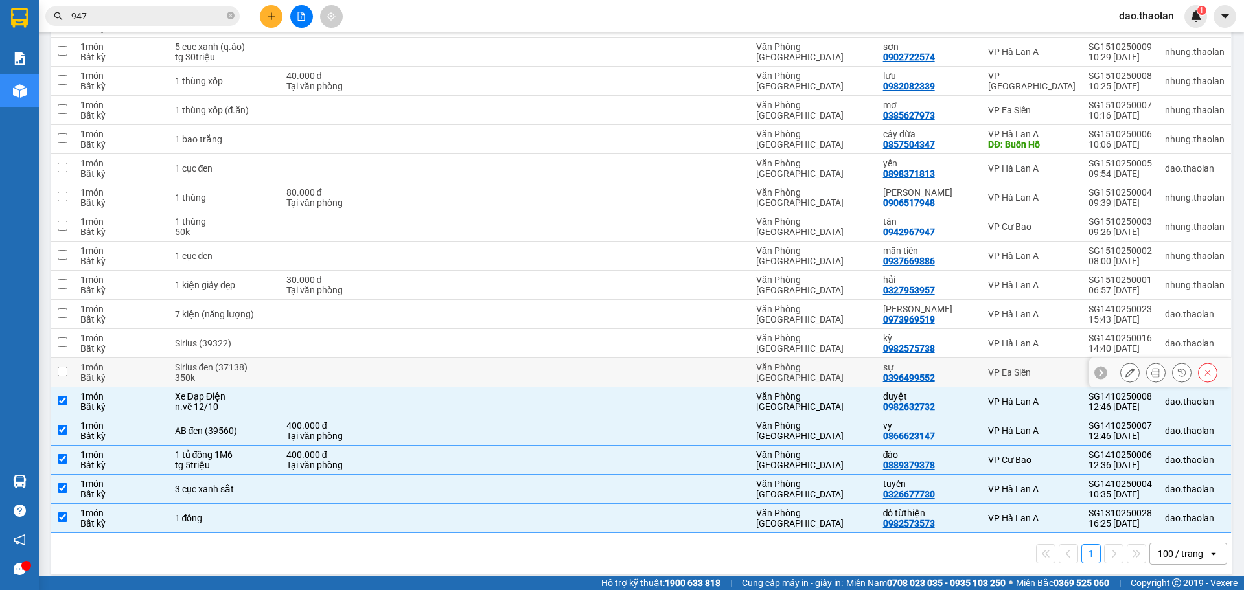
click at [297, 358] on td at bounding box center [338, 372] width 116 height 29
checkbox input "true"
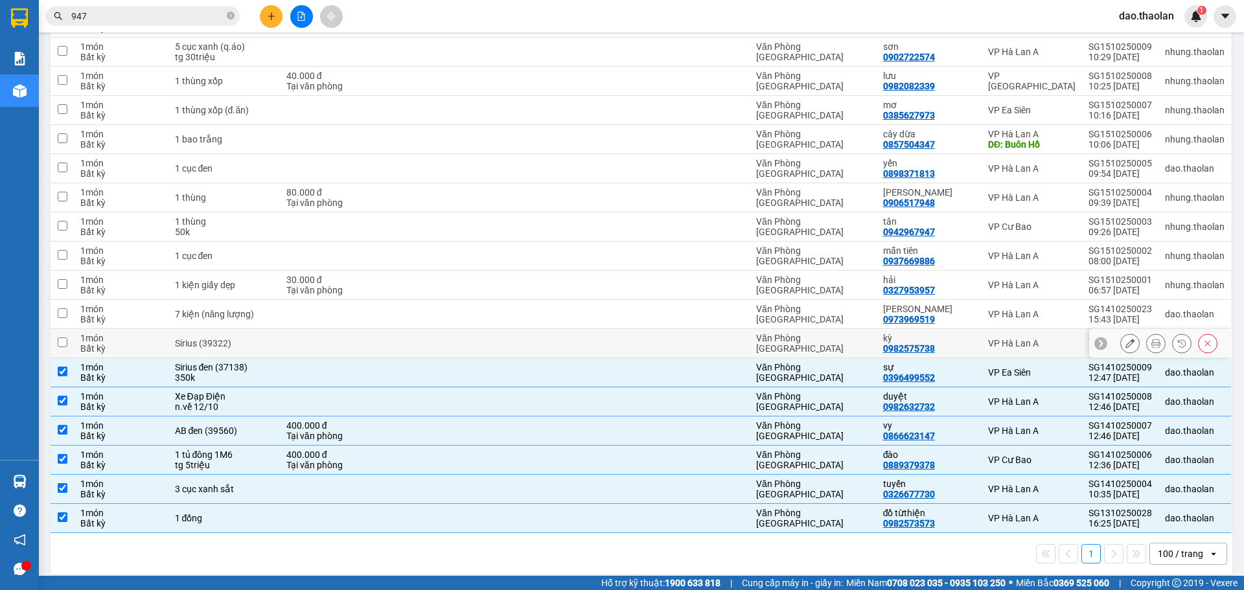
click at [308, 329] on td at bounding box center [338, 343] width 116 height 29
checkbox input "true"
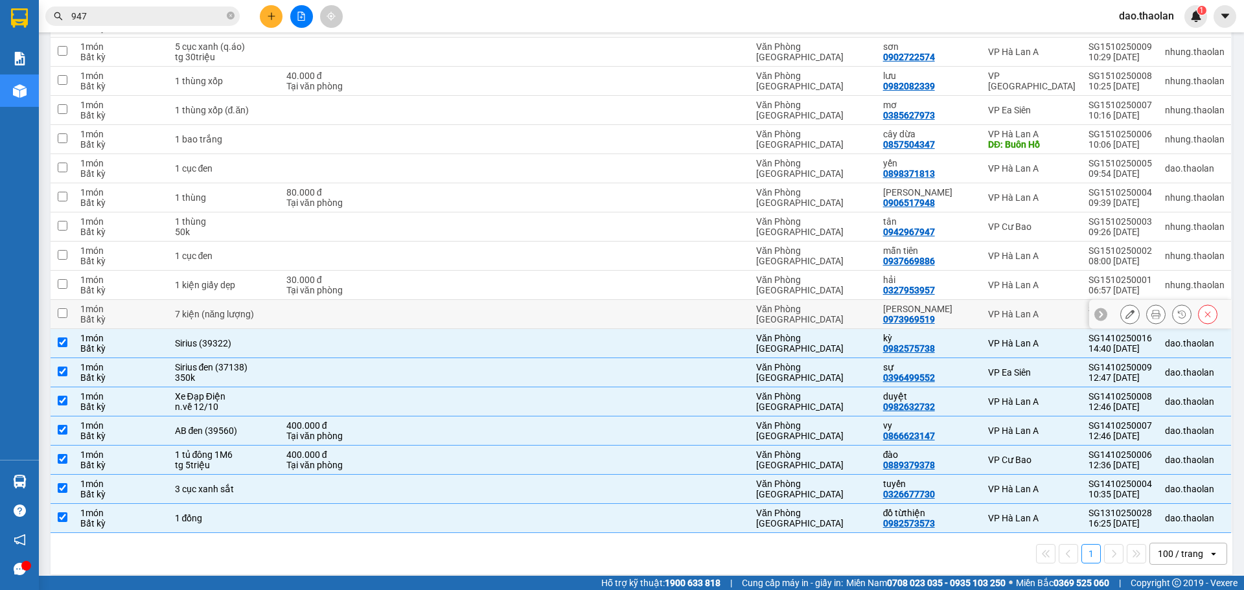
click at [319, 300] on td at bounding box center [338, 314] width 116 height 29
checkbox input "true"
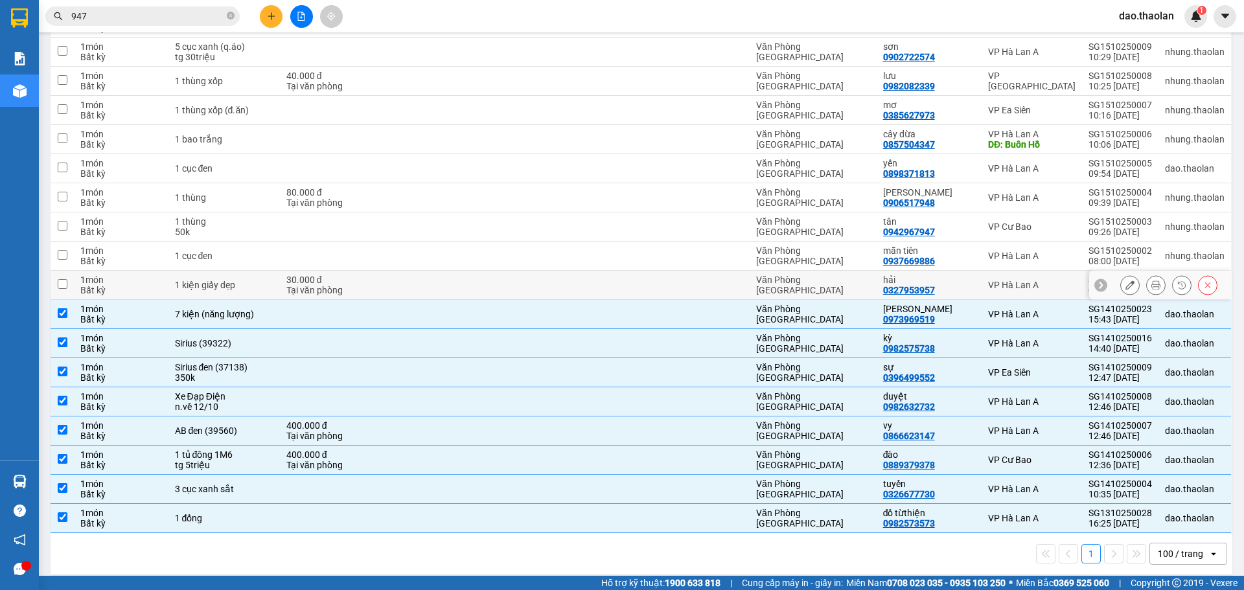
click at [268, 280] on div "1 kiện giấy dẹp" at bounding box center [224, 285] width 98 height 10
checkbox input "true"
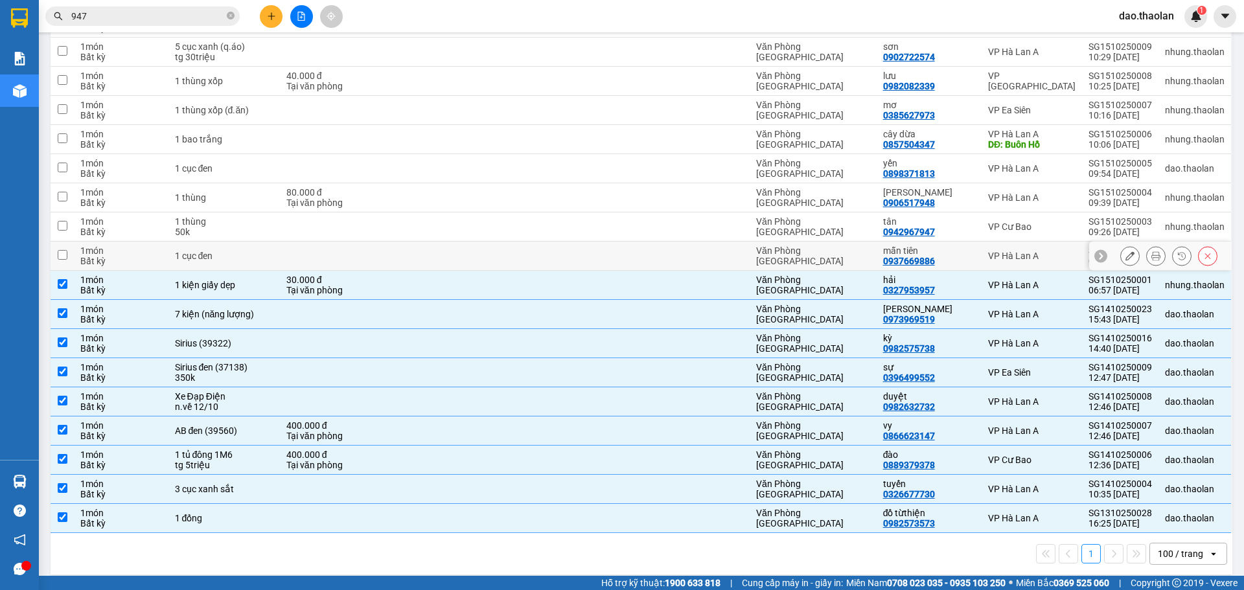
click at [270, 251] on div "1 cục đen" at bounding box center [224, 256] width 98 height 10
checkbox input "true"
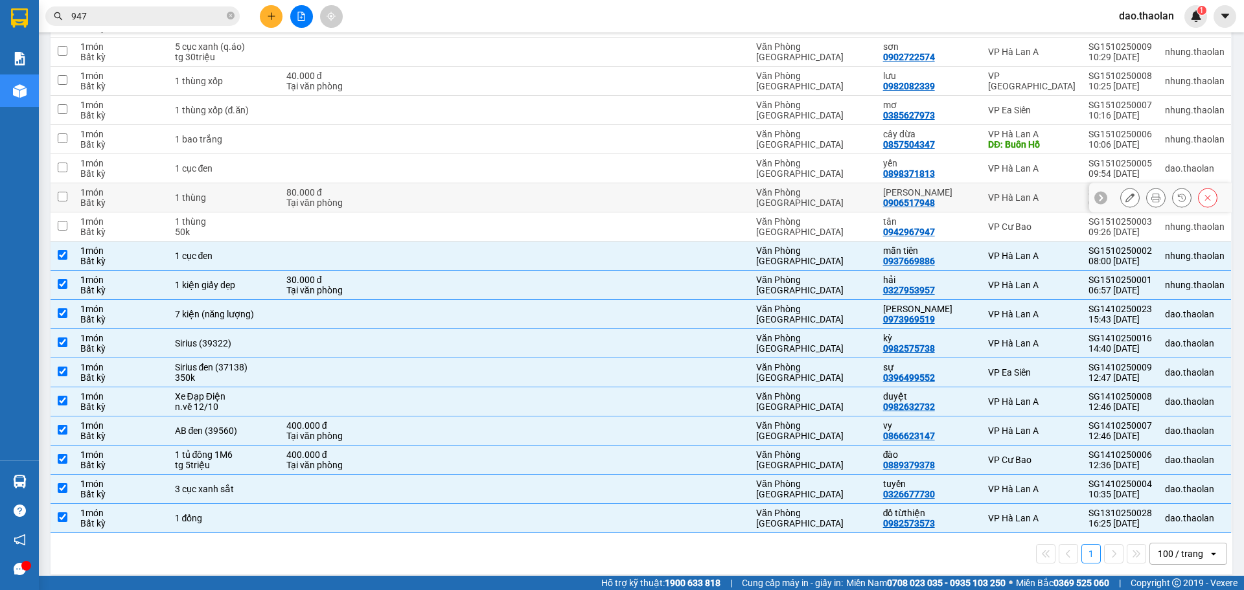
click at [408, 183] on td at bounding box center [455, 197] width 119 height 29
checkbox input "true"
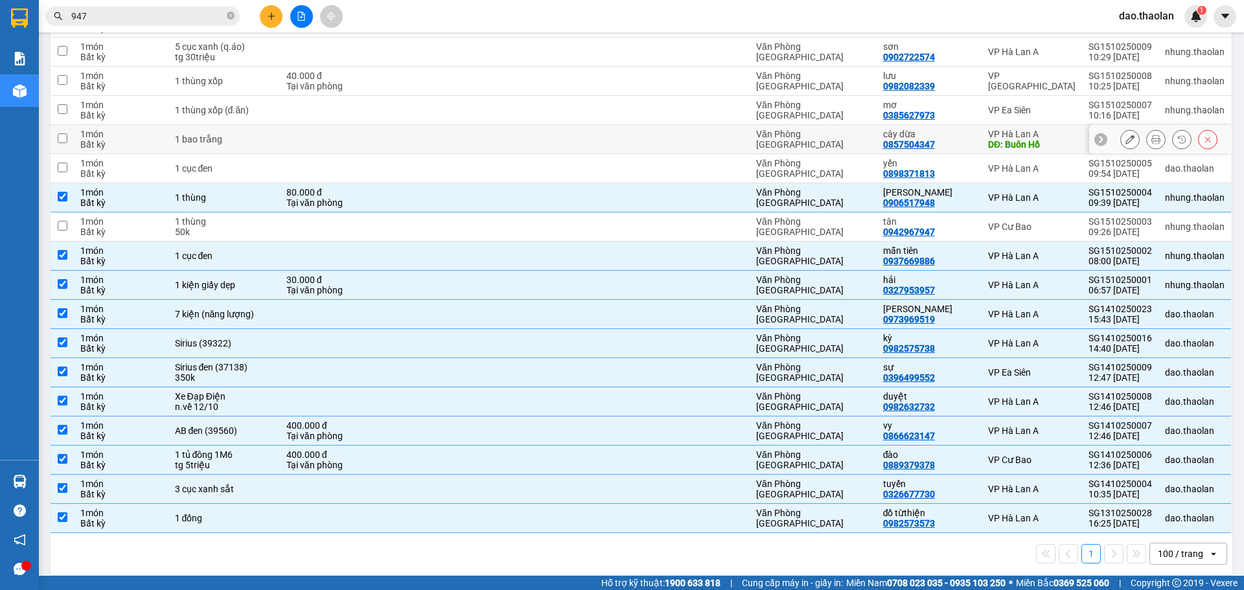
click at [468, 130] on td at bounding box center [455, 139] width 119 height 29
checkbox input "true"
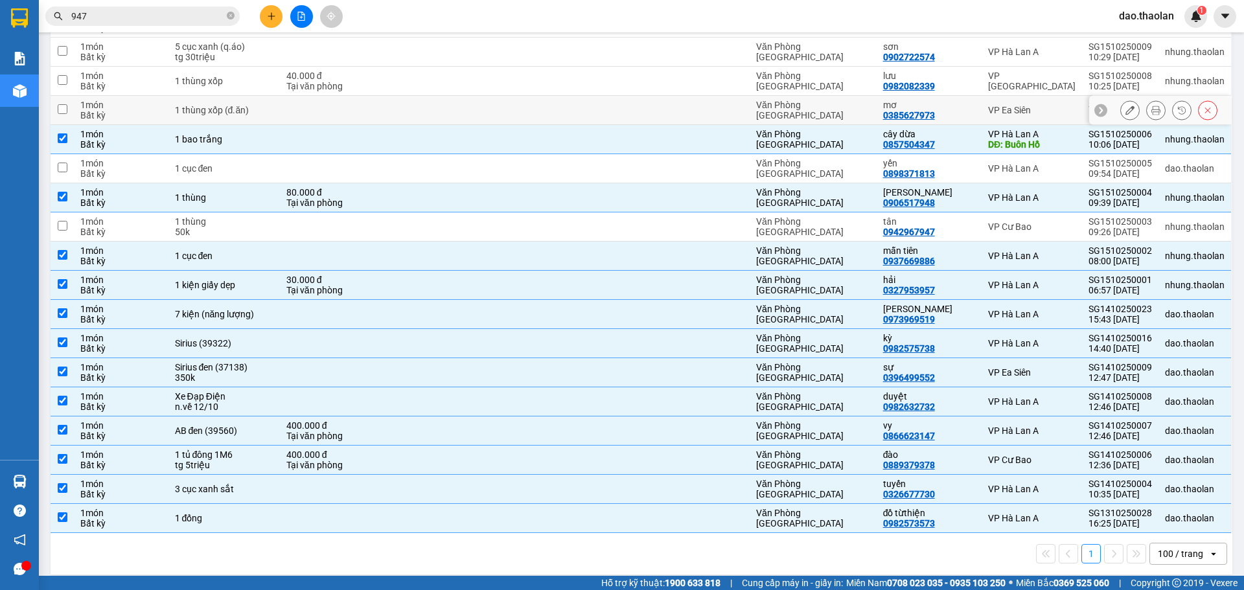
click at [487, 104] on td at bounding box center [455, 110] width 119 height 29
checkbox input "true"
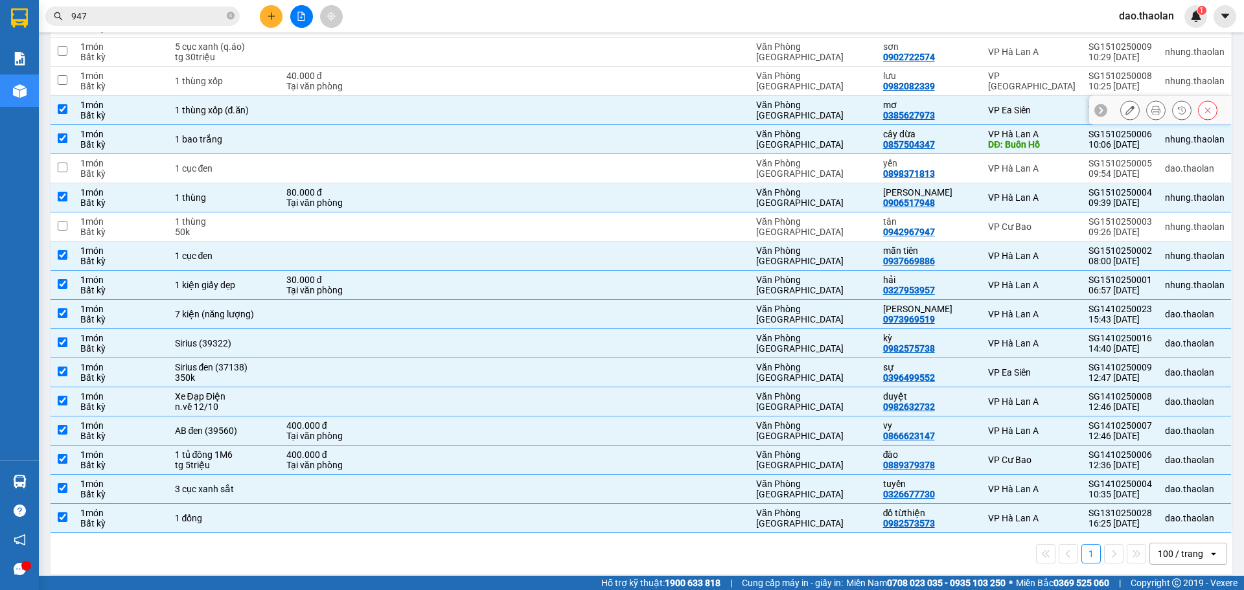
scroll to position [271, 0]
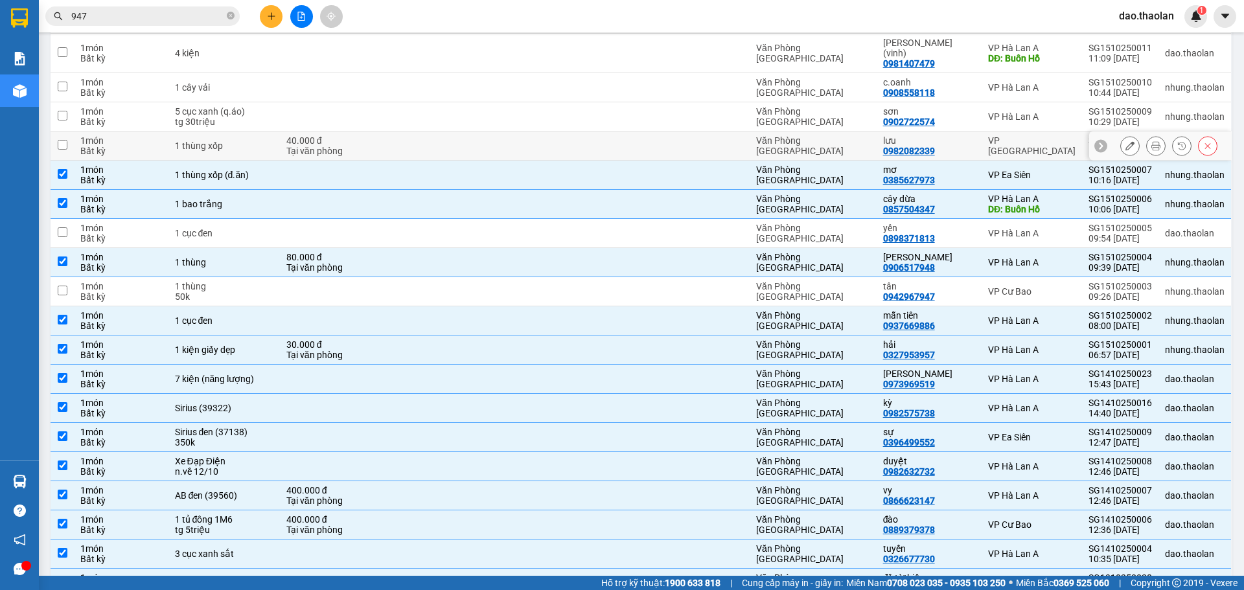
click at [487, 139] on td at bounding box center [455, 146] width 119 height 29
checkbox input "true"
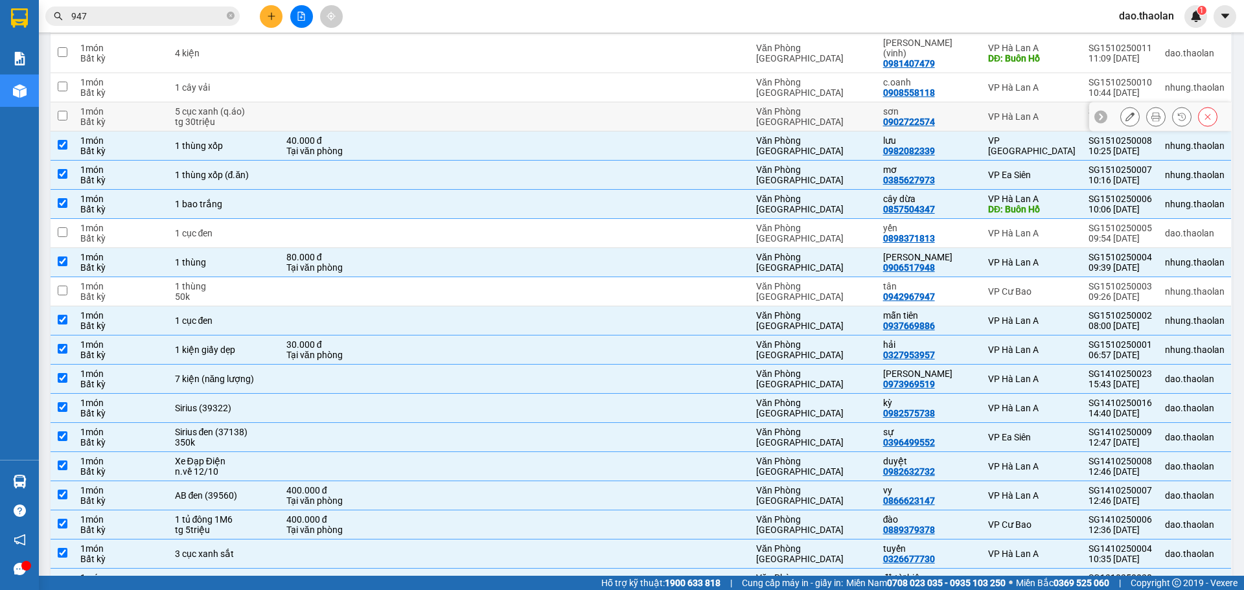
click at [487, 102] on td at bounding box center [455, 116] width 119 height 29
checkbox input "true"
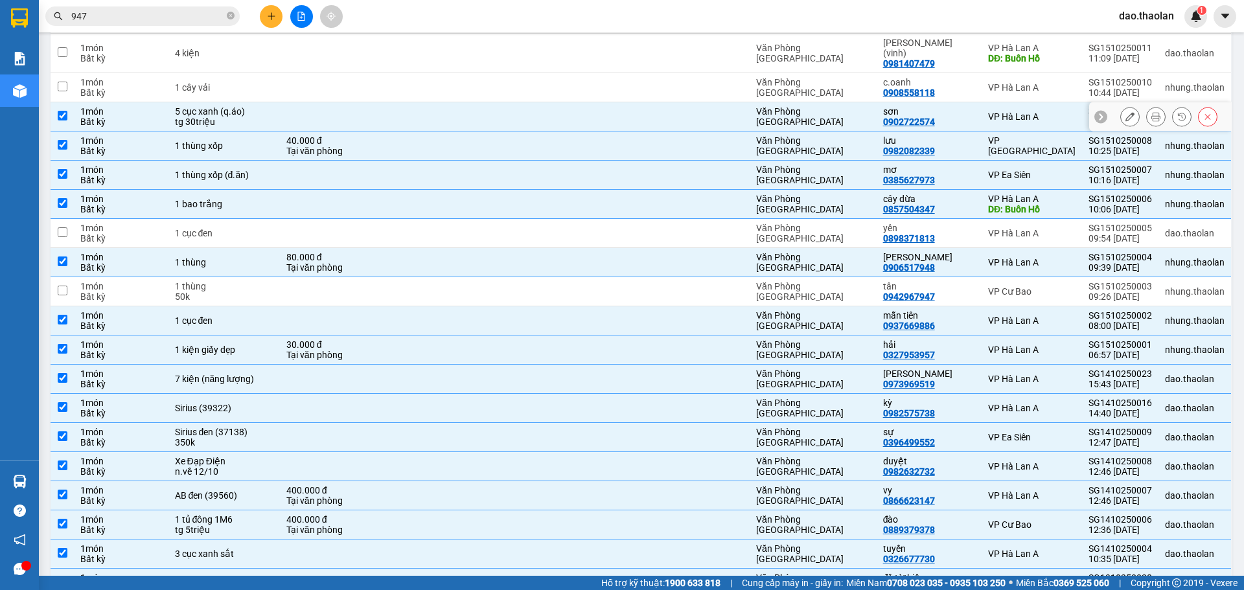
scroll to position [206, 0]
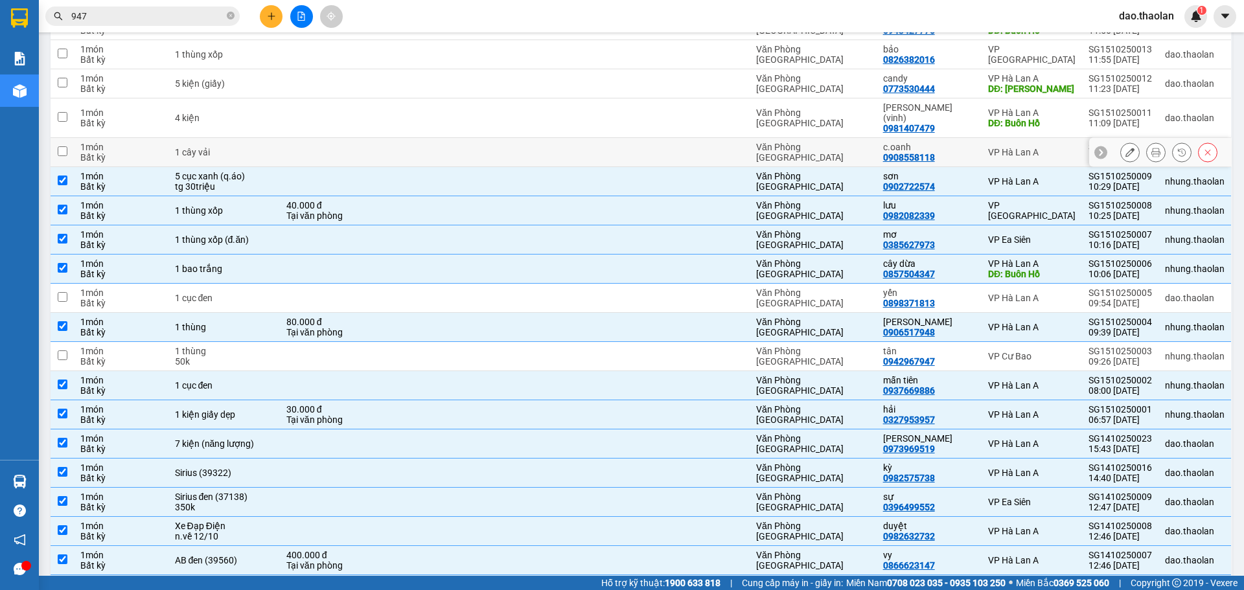
click at [494, 151] on td at bounding box center [455, 152] width 119 height 29
checkbox input "true"
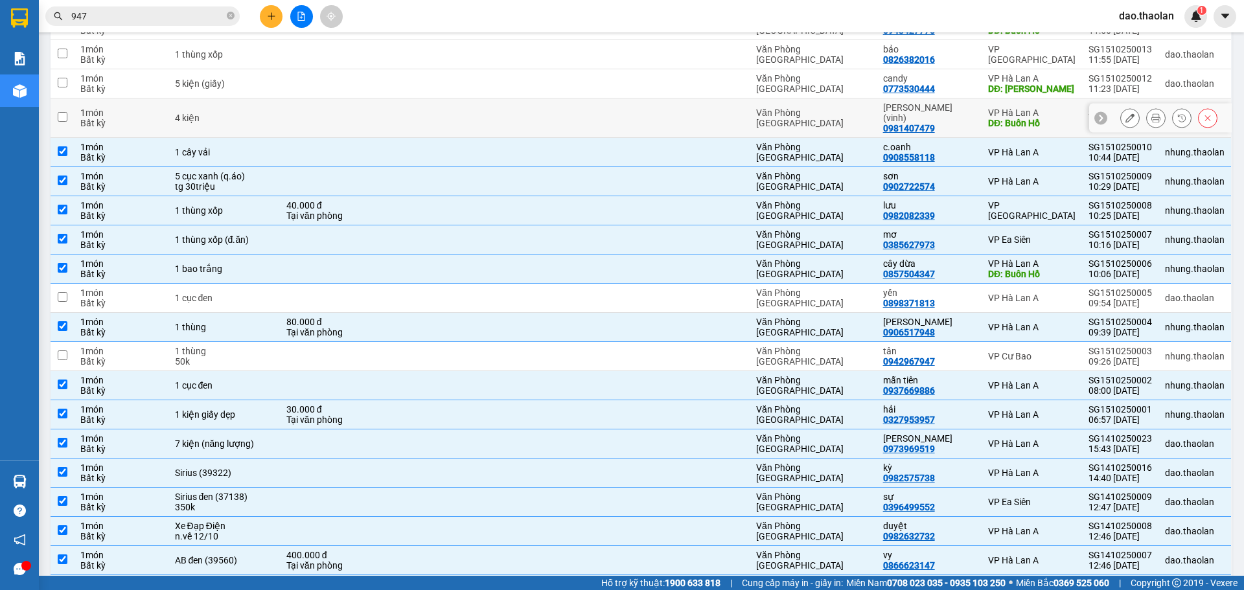
click at [487, 113] on td at bounding box center [455, 118] width 119 height 40
checkbox input "true"
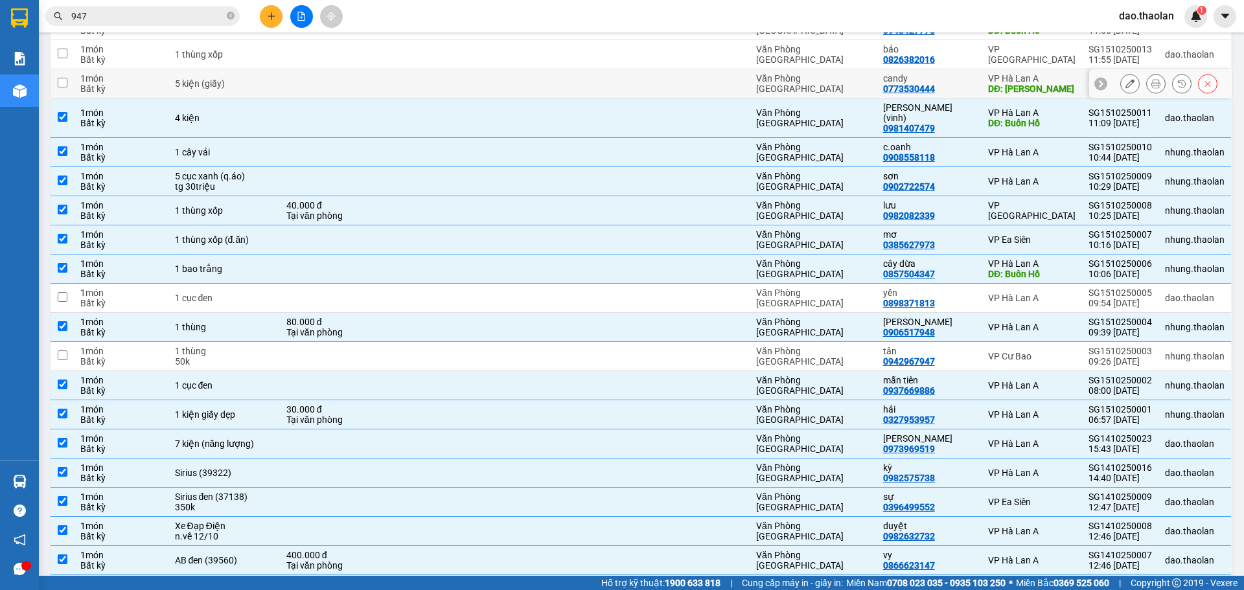
click at [494, 87] on td at bounding box center [455, 83] width 119 height 29
checkbox input "true"
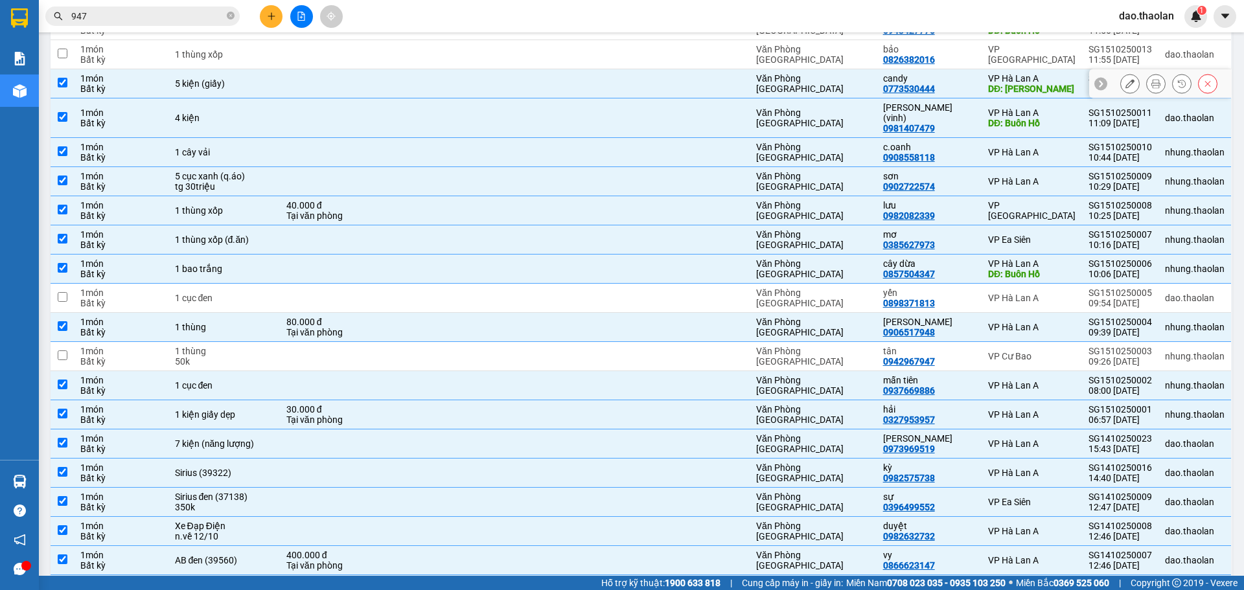
scroll to position [141, 0]
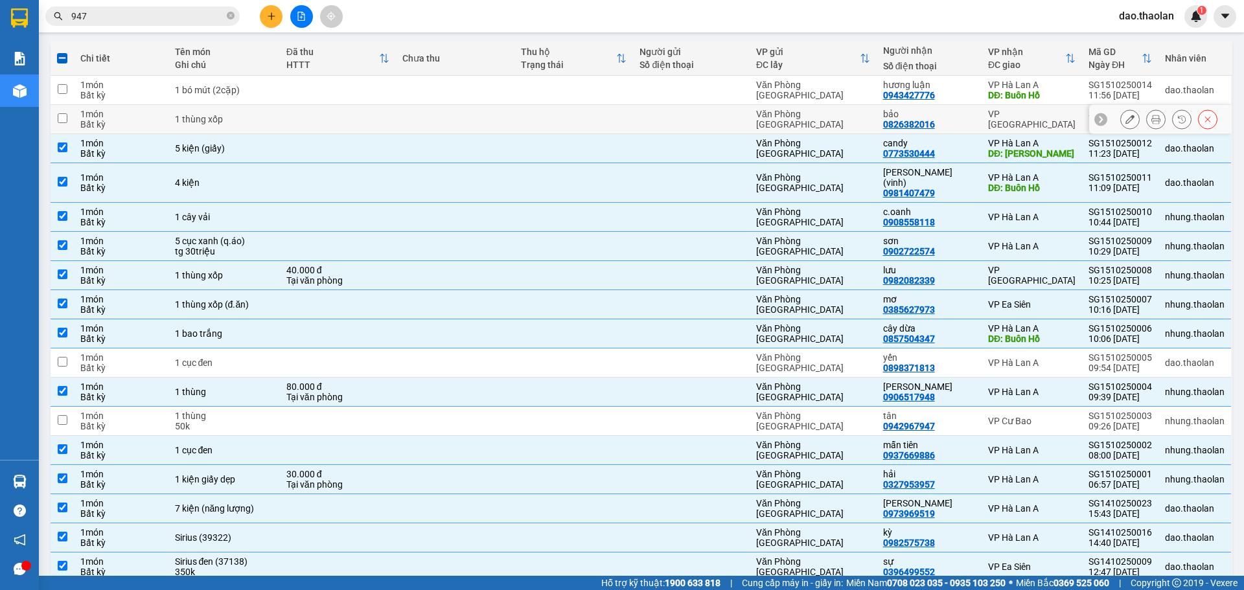
click at [500, 109] on td at bounding box center [455, 119] width 119 height 29
checkbox input "true"
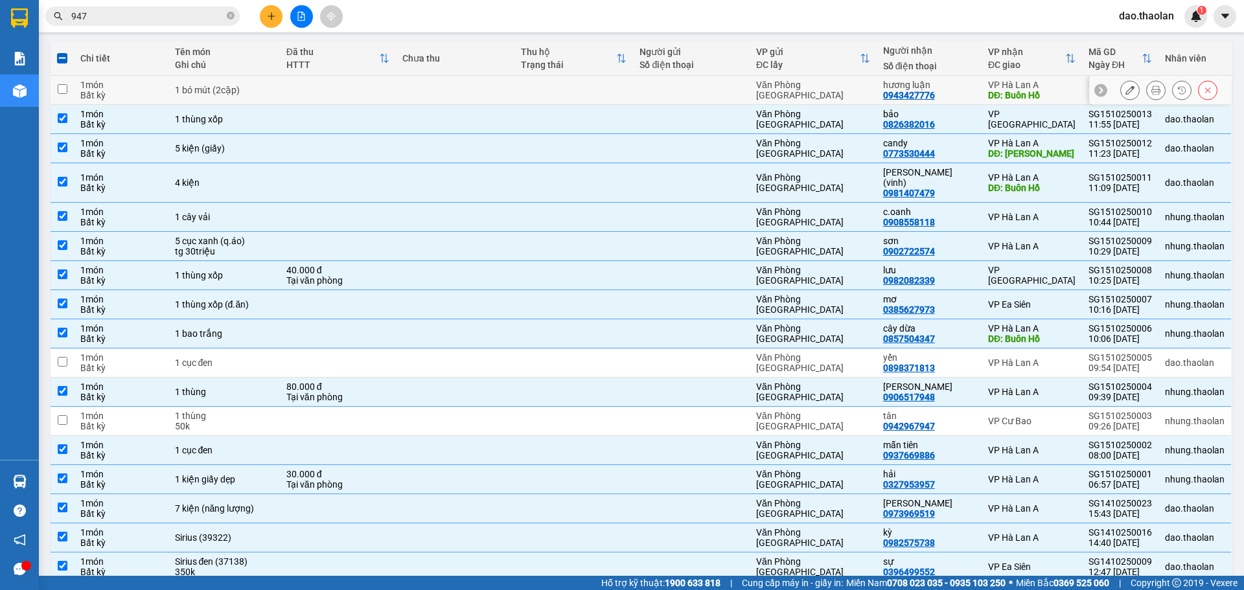
click at [500, 91] on td at bounding box center [455, 90] width 119 height 29
checkbox input "true"
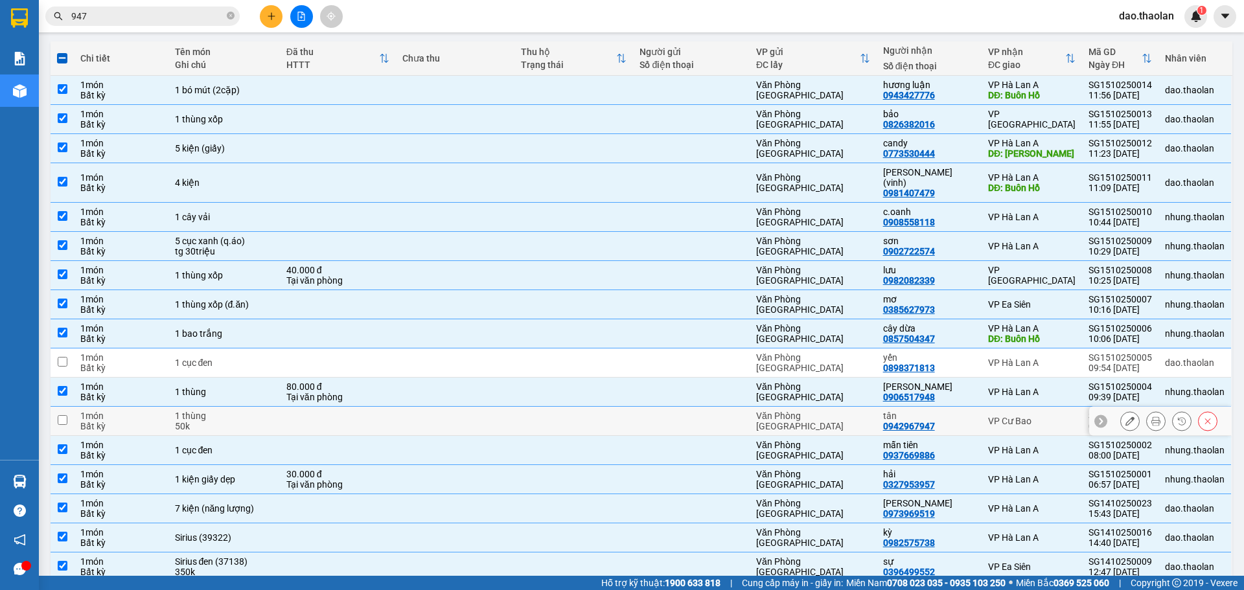
click at [555, 407] on td at bounding box center [573, 421] width 119 height 29
checkbox input "true"
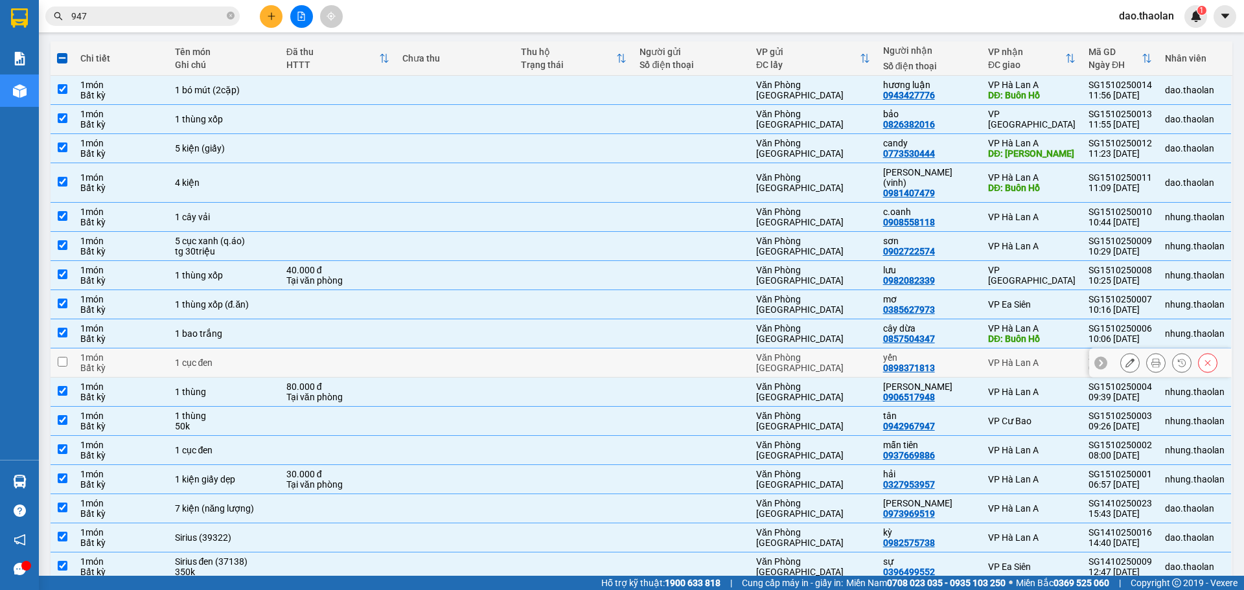
click at [853, 352] on div "Văn Phòng [GEOGRAPHIC_DATA]" at bounding box center [813, 362] width 114 height 21
checkbox input "true"
